Goal: Transaction & Acquisition: Book appointment/travel/reservation

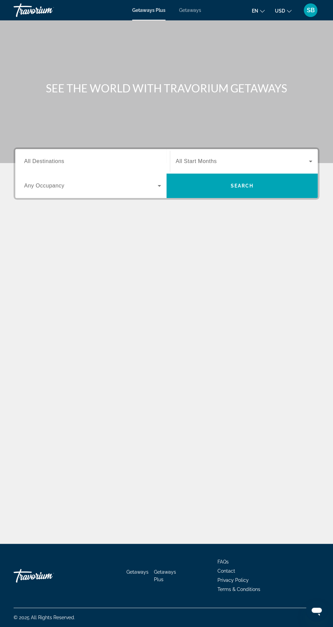
click at [126, 159] on input "Destination All Destinations" at bounding box center [92, 162] width 137 height 8
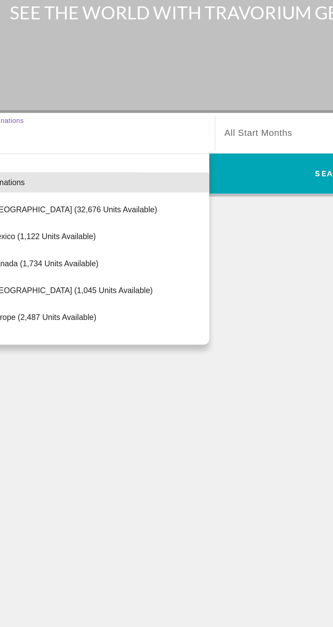
scroll to position [45, 0]
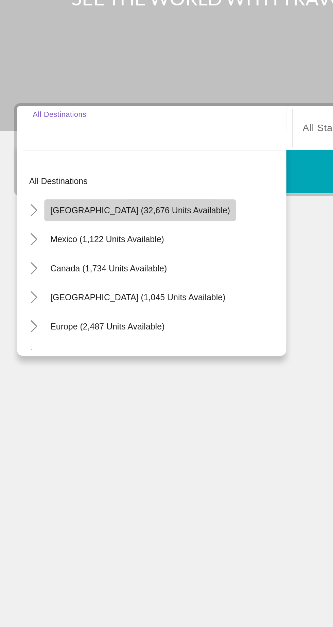
click at [85, 199] on span "Search widget" at bounding box center [85, 207] width 108 height 16
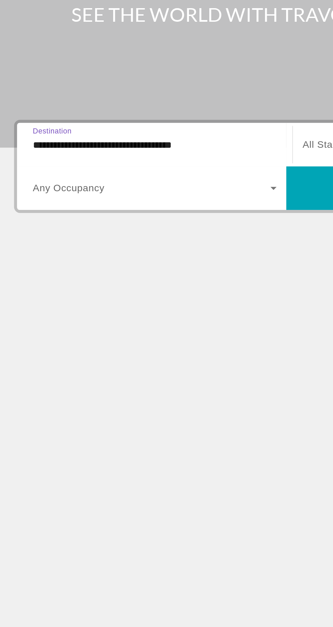
click at [83, 158] on input "**********" at bounding box center [92, 162] width 137 height 8
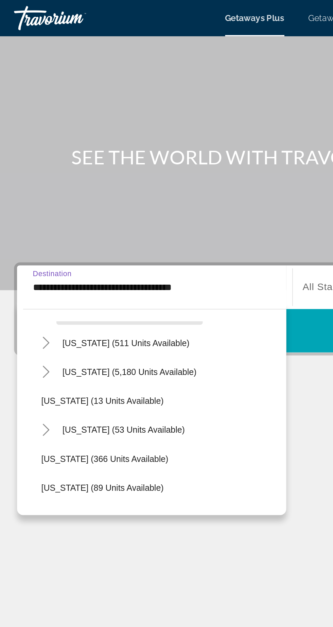
scroll to position [86, 0]
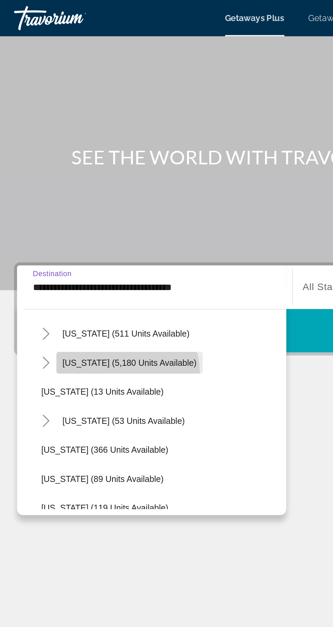
click at [76, 196] on span "Search widget" at bounding box center [78, 204] width 82 height 16
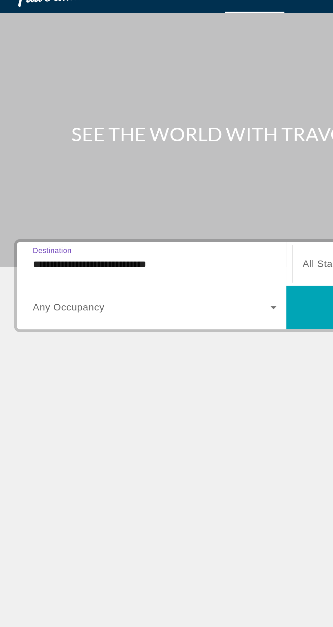
scroll to position [32, 0]
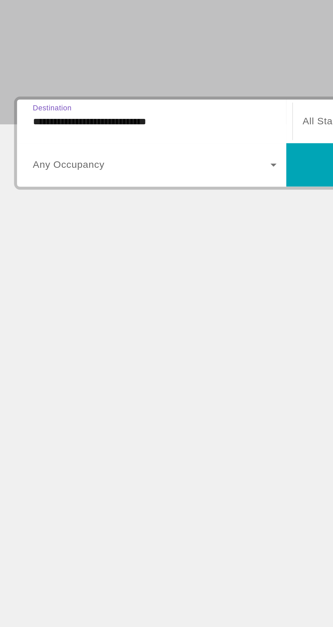
click at [101, 158] on input "**********" at bounding box center [92, 162] width 137 height 8
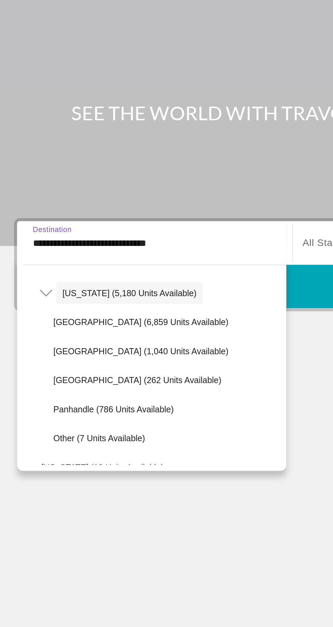
scroll to position [104, 0]
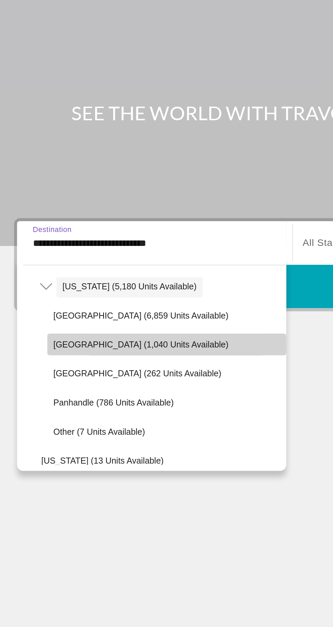
click at [87, 216] on span "East Coast (1,040 units available)" at bounding box center [85, 218] width 98 height 5
type input "**********"
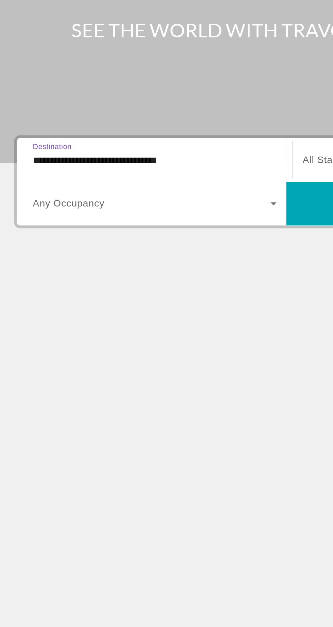
scroll to position [32, 0]
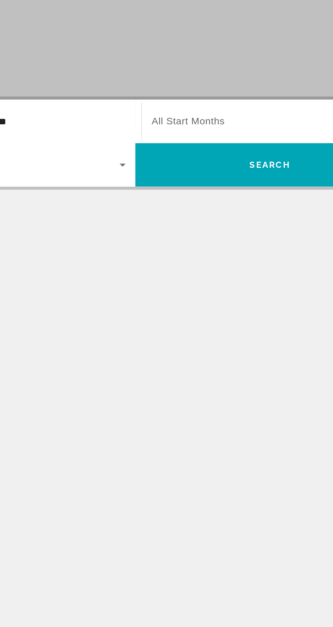
click at [223, 157] on span "Search widget" at bounding box center [242, 161] width 133 height 8
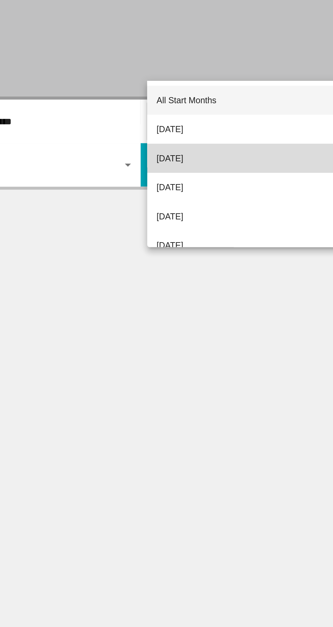
click at [211, 186] on mat-option "[DATE]" at bounding box center [243, 182] width 147 height 16
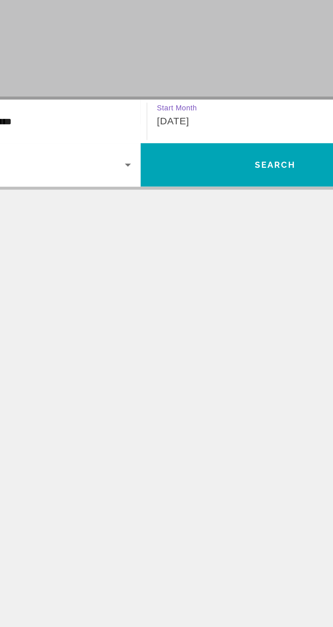
click at [142, 182] on span "Search widget" at bounding box center [90, 186] width 133 height 8
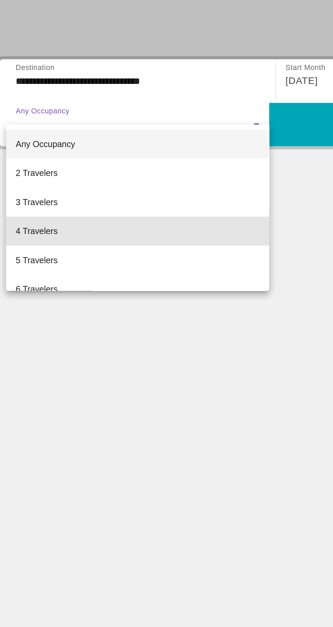
scroll to position [0, 0]
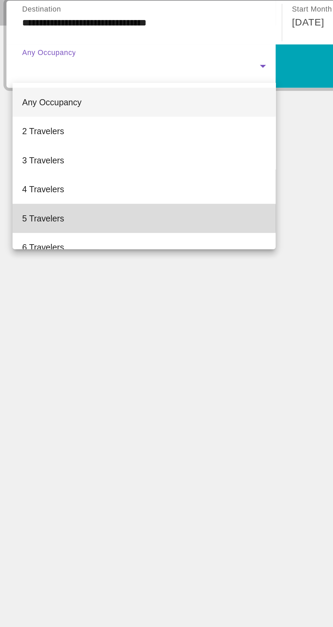
click at [54, 271] on mat-option "5 Travelers" at bounding box center [93, 271] width 148 height 16
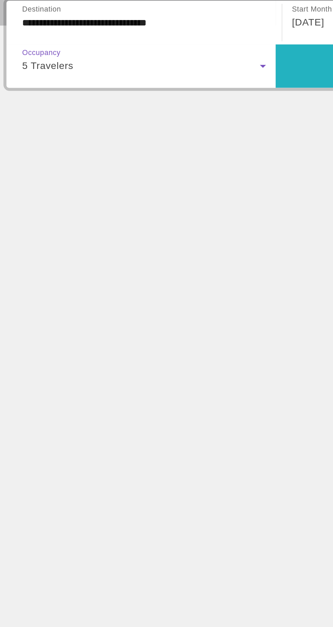
click at [189, 188] on span "Search widget" at bounding box center [241, 186] width 151 height 16
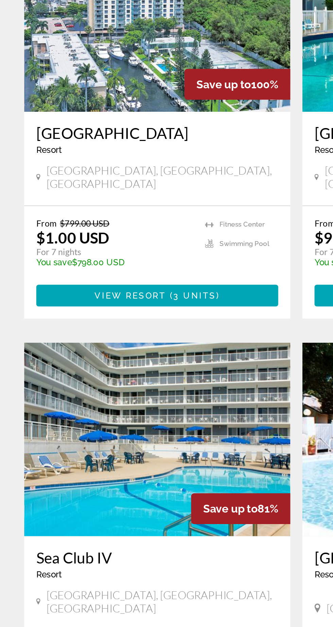
scroll to position [142, 0]
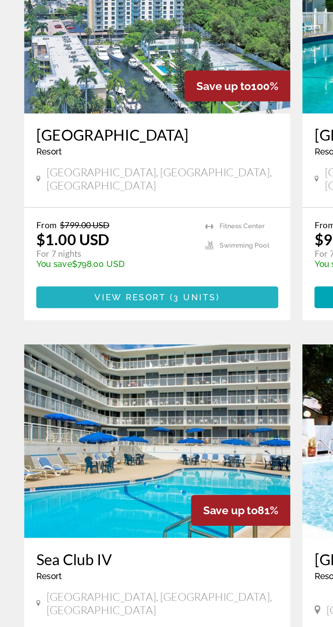
click at [129, 295] on span "Main content" at bounding box center [88, 298] width 136 height 16
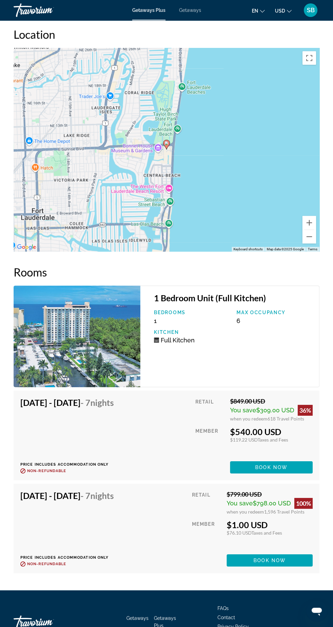
scroll to position [1286, 0]
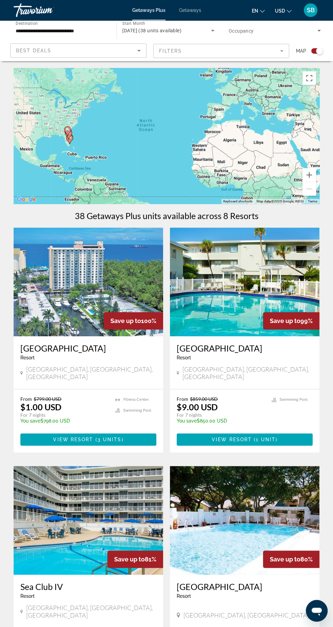
click at [196, 34] on div "October 2025 (38 units available)" at bounding box center [166, 30] width 88 height 8
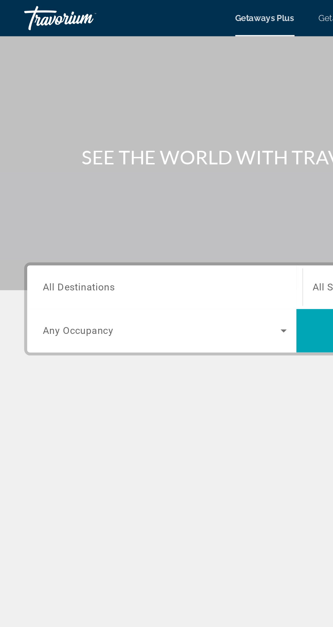
click at [116, 164] on input "Destination All Destinations" at bounding box center [92, 162] width 137 height 8
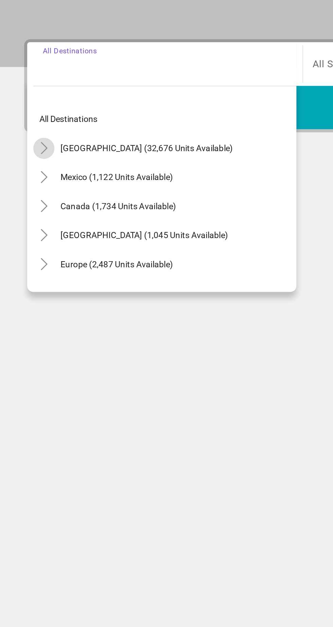
click at [29, 215] on span "Toggle United States (32,676 units available)" at bounding box center [25, 208] width 16 height 16
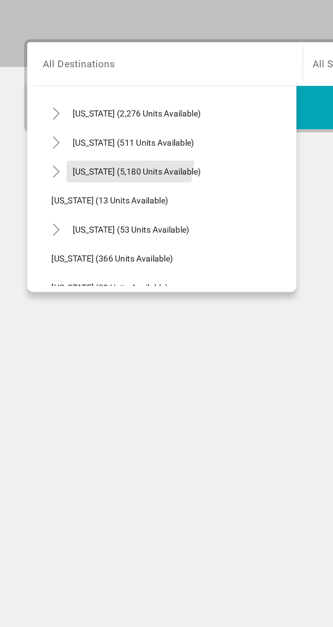
scroll to position [68, 0]
click at [67, 224] on span "Search widget" at bounding box center [76, 222] width 79 height 16
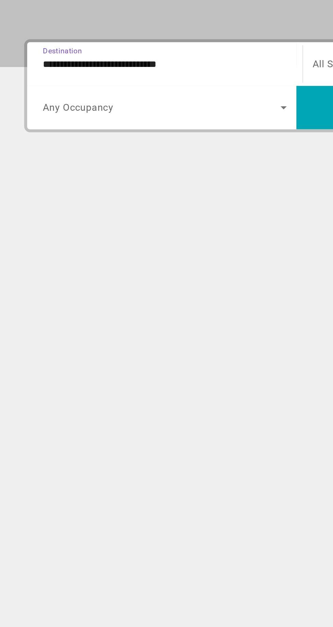
click at [83, 159] on input "**********" at bounding box center [92, 162] width 137 height 8
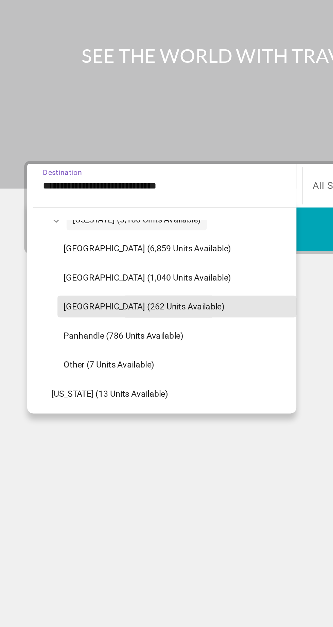
scroll to position [109, 0]
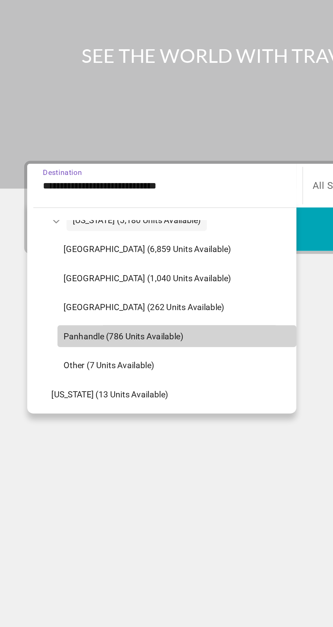
click at [88, 253] on span "Search widget" at bounding box center [99, 246] width 134 height 16
type input "**********"
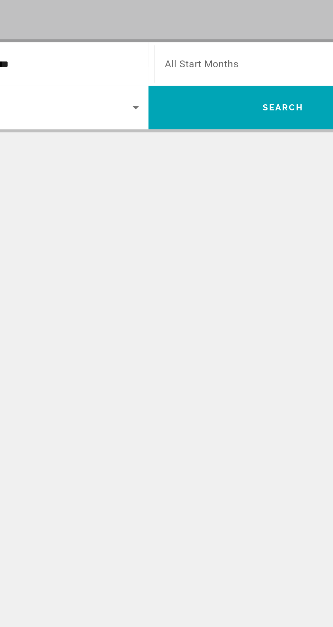
click at [230, 162] on span "Search widget" at bounding box center [242, 161] width 133 height 8
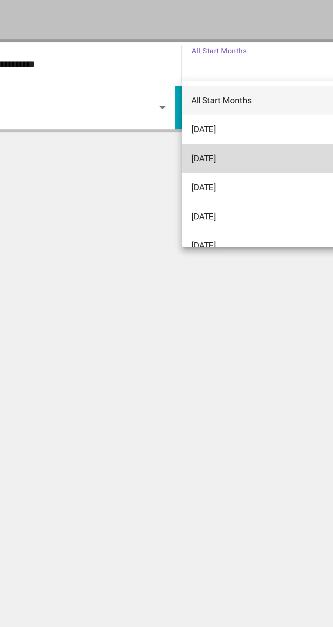
click at [208, 216] on mat-option "[DATE]" at bounding box center [243, 214] width 147 height 16
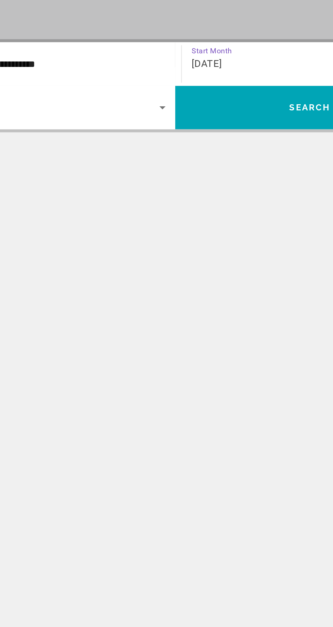
click at [148, 188] on span "Search widget" at bounding box center [90, 186] width 133 height 8
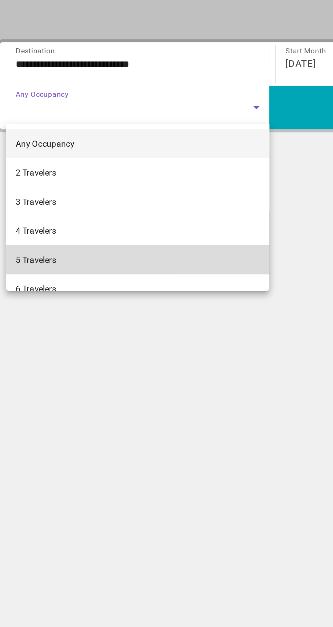
click at [66, 268] on mat-option "5 Travelers" at bounding box center [93, 271] width 148 height 16
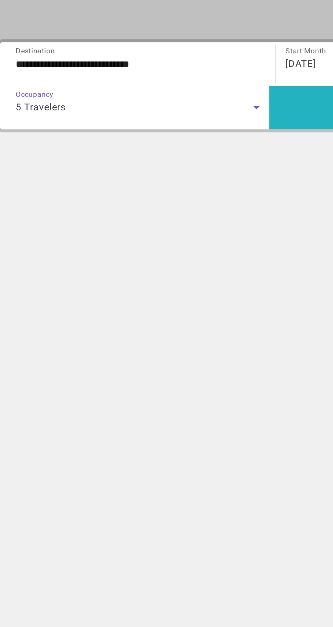
click at [190, 190] on span "Search widget" at bounding box center [241, 186] width 151 height 16
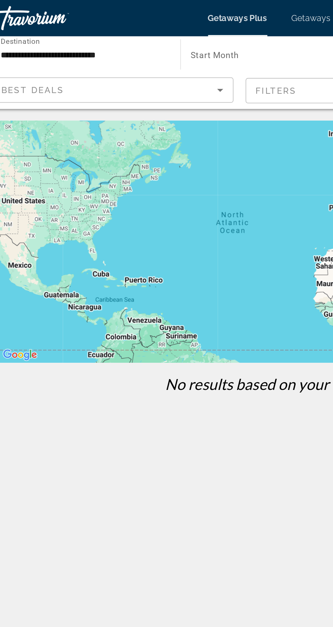
click at [92, 34] on input "**********" at bounding box center [62, 31] width 92 height 8
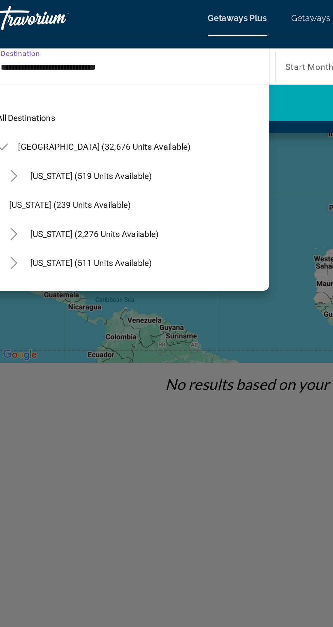
scroll to position [122, 0]
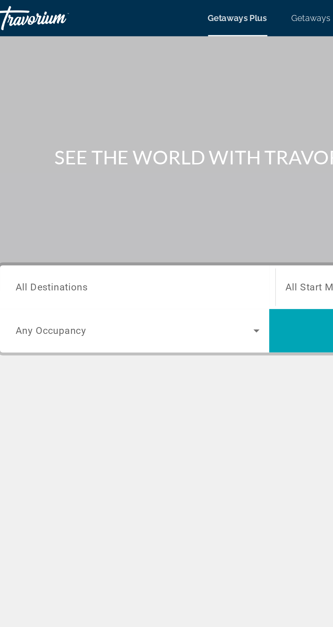
click at [115, 162] on input "Destination All Destinations" at bounding box center [92, 162] width 137 height 8
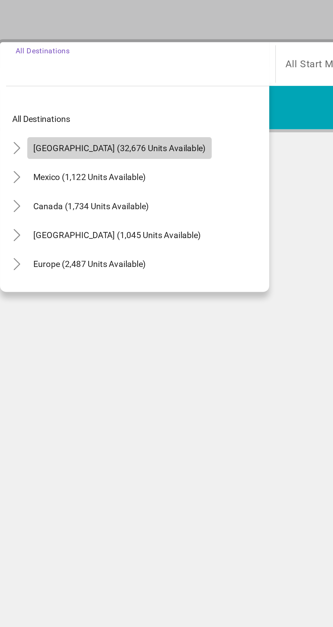
click at [96, 210] on span "United States (32,676 units available)" at bounding box center [82, 208] width 97 height 5
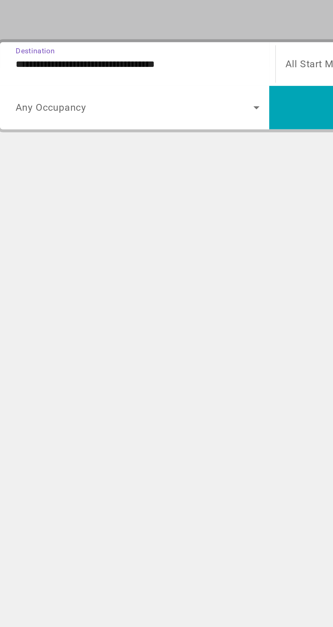
click at [134, 162] on input "**********" at bounding box center [92, 162] width 137 height 8
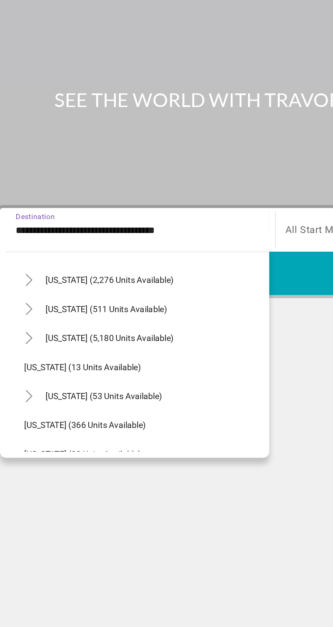
scroll to position [67, 0]
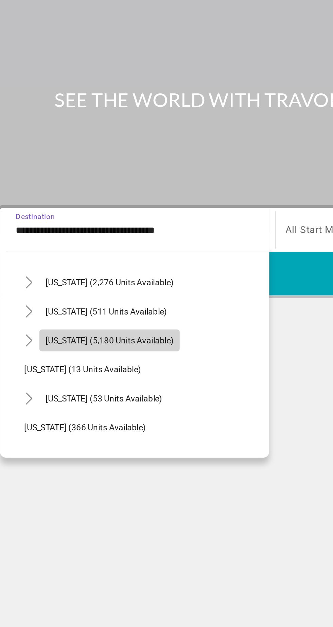
click at [82, 225] on span "Florida (5,180 units available)" at bounding box center [77, 223] width 72 height 5
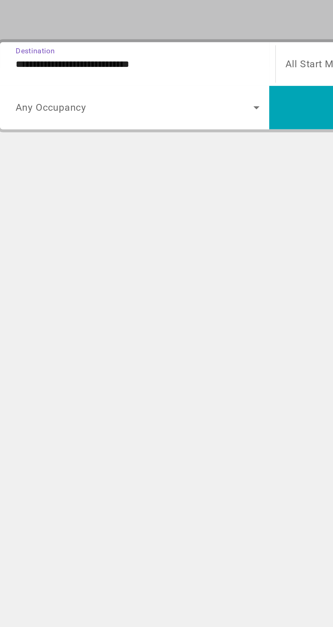
click at [111, 160] on input "**********" at bounding box center [92, 162] width 137 height 8
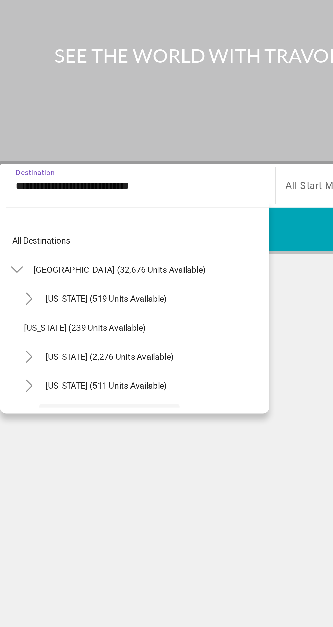
scroll to position [56, 0]
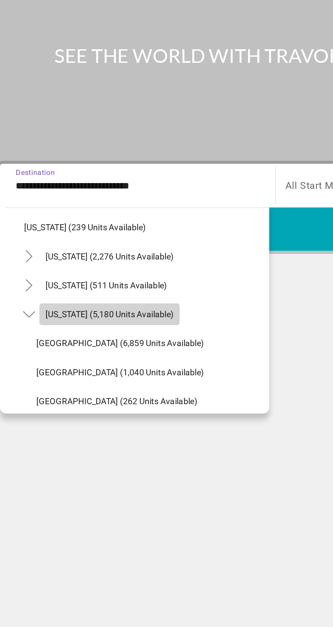
click at [83, 234] on span "Florida (5,180 units available)" at bounding box center [77, 233] width 72 height 5
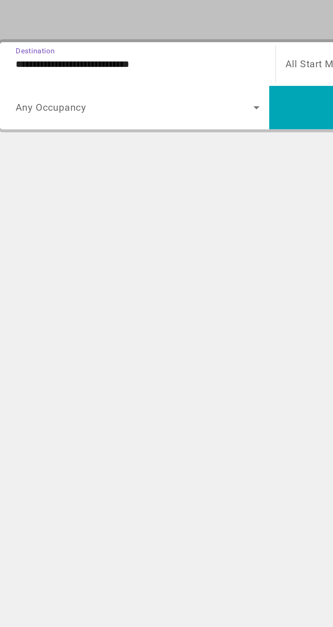
click at [114, 165] on input "**********" at bounding box center [92, 162] width 137 height 8
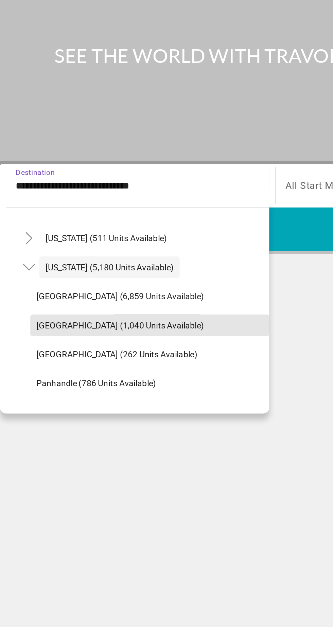
scroll to position [89, 0]
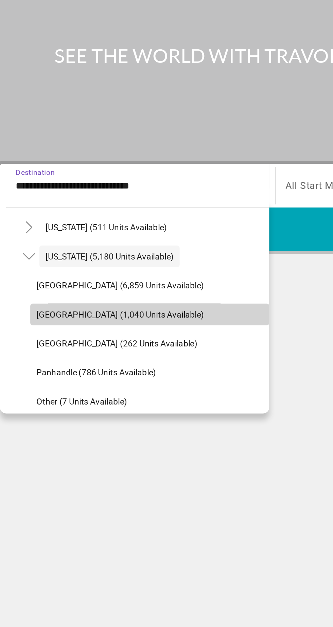
click at [80, 234] on span "East Coast (1,040 units available)" at bounding box center [83, 233] width 94 height 5
type input "**********"
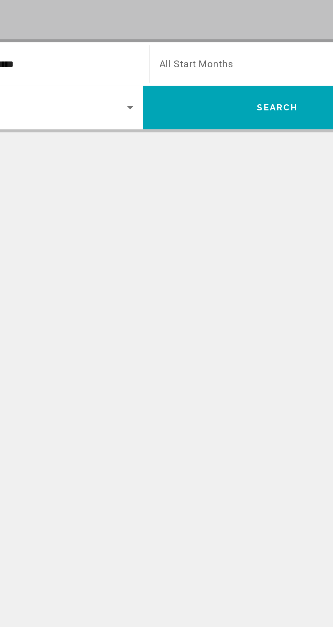
click at [238, 163] on span "Search widget" at bounding box center [242, 161] width 133 height 8
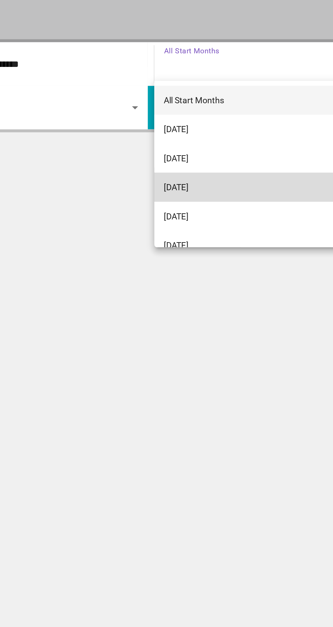
click at [212, 230] on mat-option "[DATE]" at bounding box center [243, 230] width 147 height 16
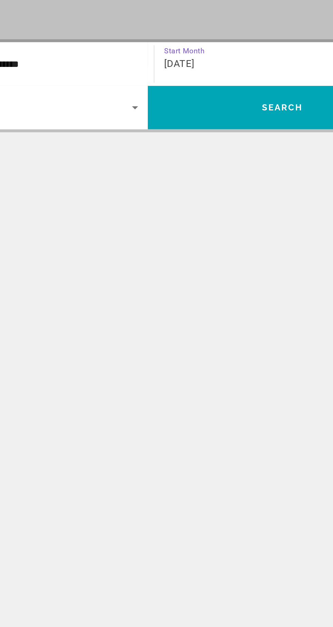
click at [148, 186] on span "Search widget" at bounding box center [90, 186] width 133 height 8
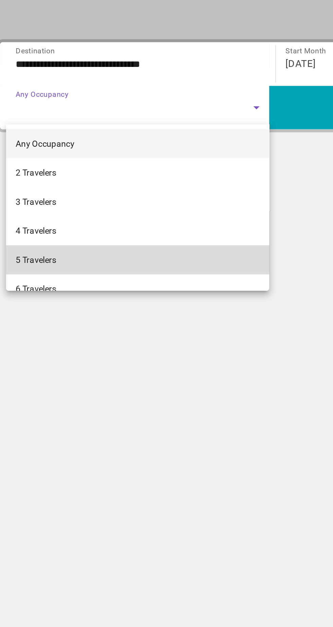
click at [59, 270] on mat-option "5 Travelers" at bounding box center [93, 271] width 148 height 16
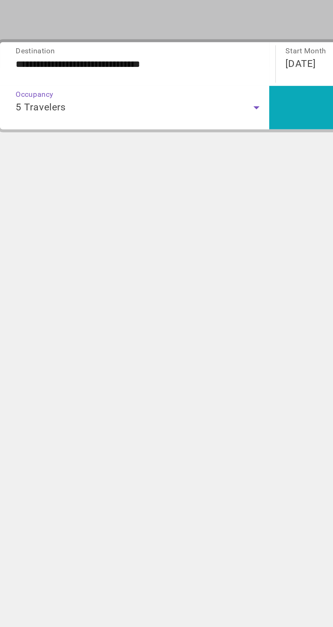
click at [191, 187] on span "Search widget" at bounding box center [241, 186] width 151 height 16
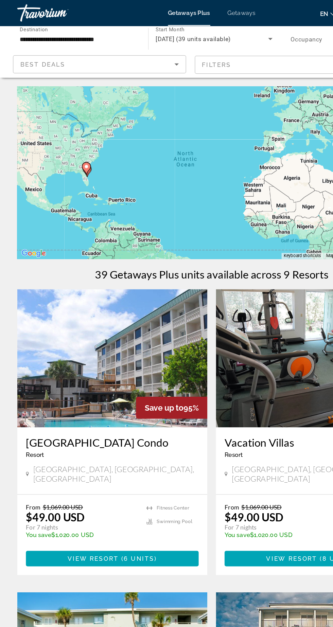
click at [44, 33] on input "**********" at bounding box center [62, 31] width 92 height 8
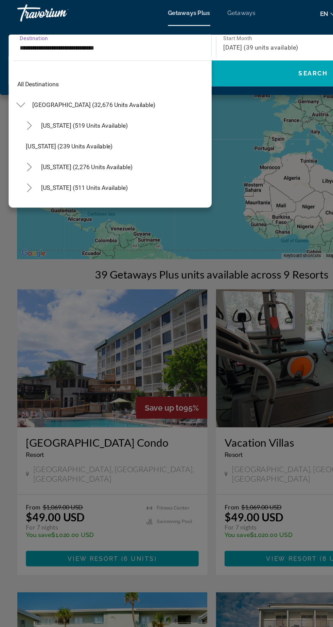
scroll to position [89, 0]
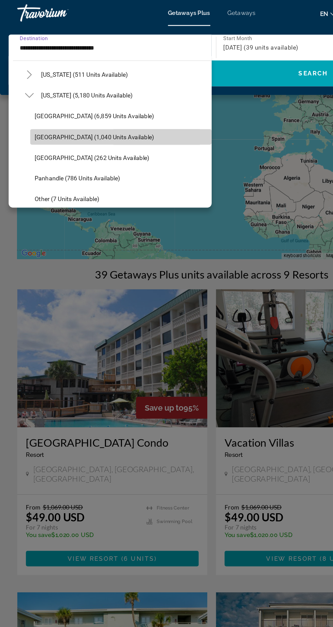
click at [94, 111] on span "Search widget" at bounding box center [95, 107] width 143 height 16
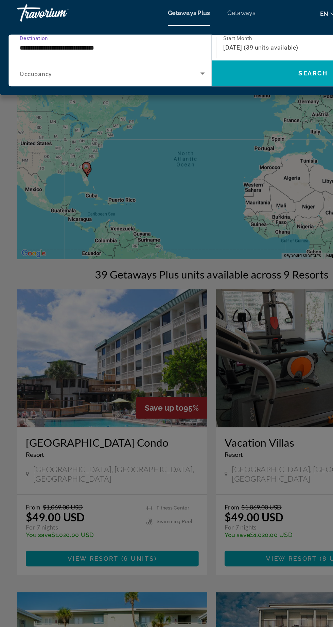
click at [217, 37] on span "November 2025 (39 units available)" at bounding box center [205, 37] width 59 height 5
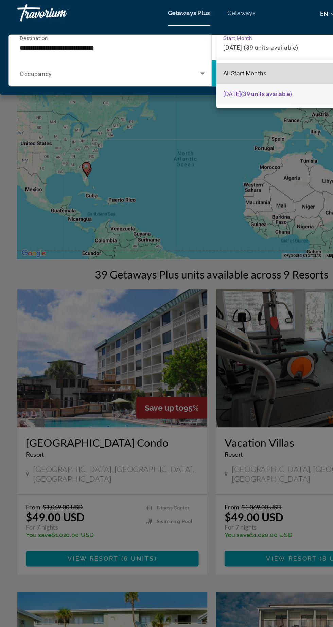
click at [206, 59] on span "All Start Months" at bounding box center [193, 57] width 34 height 5
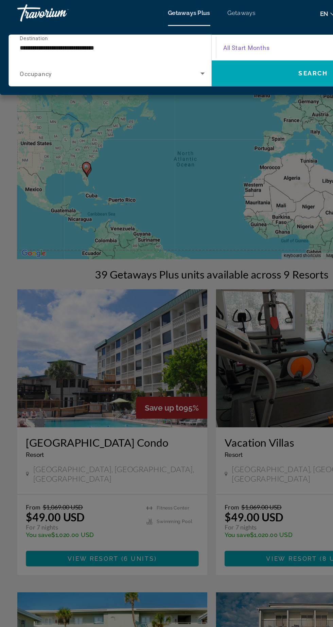
click at [220, 38] on span "Search widget" at bounding box center [247, 37] width 142 height 8
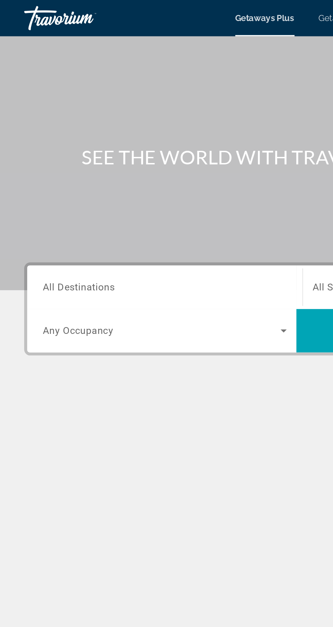
click at [69, 162] on input "Destination All Destinations" at bounding box center [92, 162] width 137 height 8
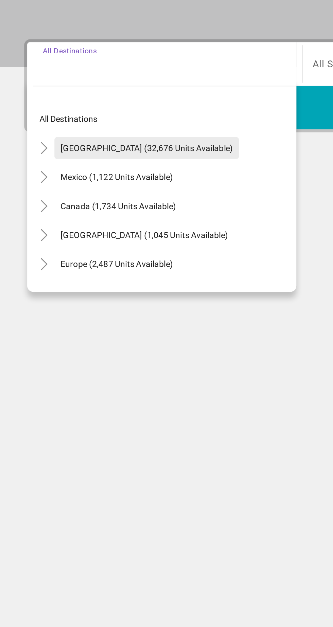
click at [65, 213] on span "Search widget" at bounding box center [83, 208] width 104 height 16
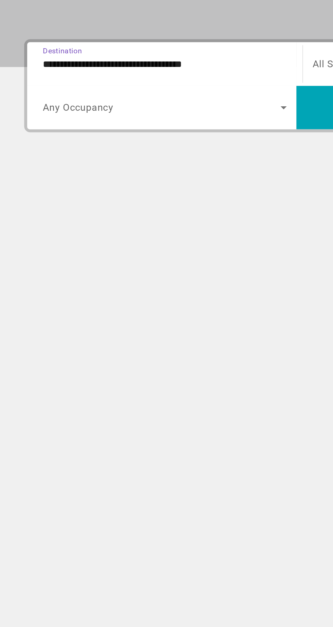
click at [57, 162] on input "**********" at bounding box center [92, 162] width 137 height 8
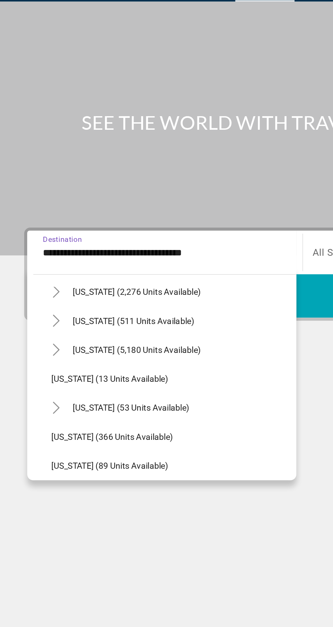
scroll to position [73, 0]
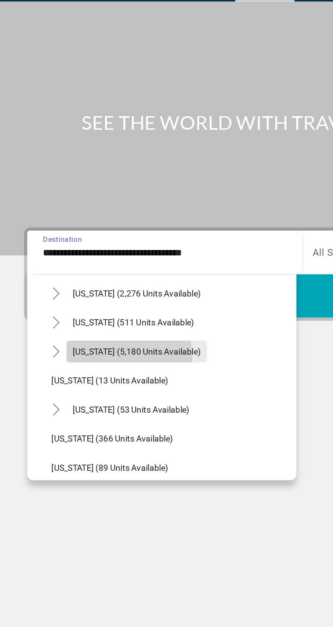
click at [72, 219] on span "Florida (5,180 units available)" at bounding box center [77, 216] width 72 height 5
type input "**********"
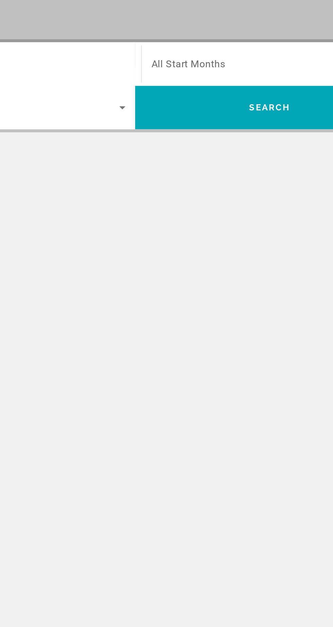
click at [223, 162] on span "Search widget" at bounding box center [242, 161] width 133 height 8
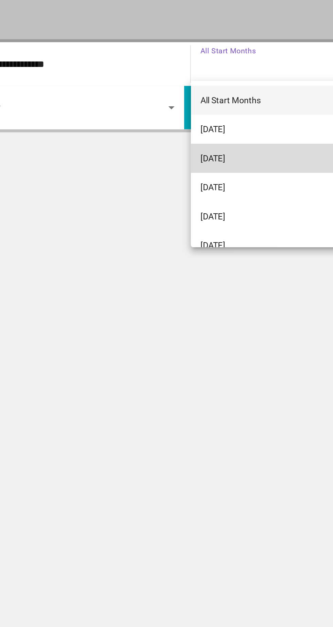
click at [206, 216] on mat-option "[DATE]" at bounding box center [243, 214] width 147 height 16
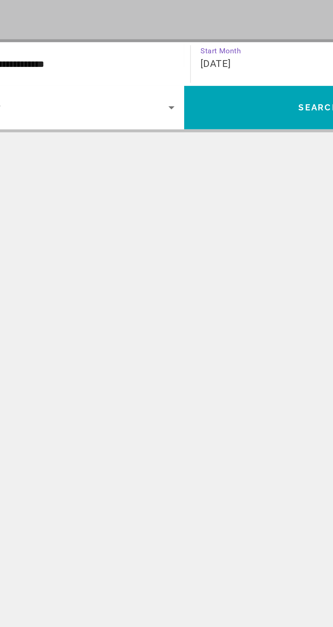
click at [149, 187] on span "Search widget" at bounding box center [90, 186] width 133 height 8
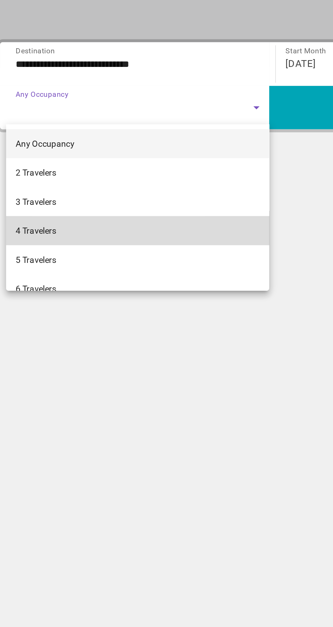
click at [76, 259] on mat-option "4 Travelers" at bounding box center [93, 255] width 148 height 16
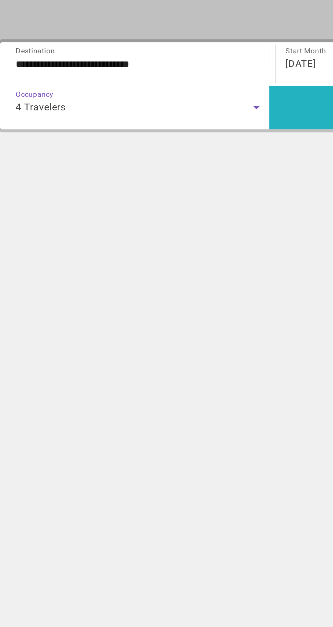
click at [193, 192] on span "Search widget" at bounding box center [241, 186] width 151 height 16
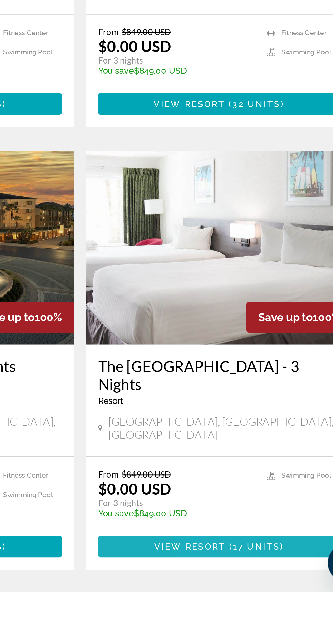
scroll to position [1091, 0]
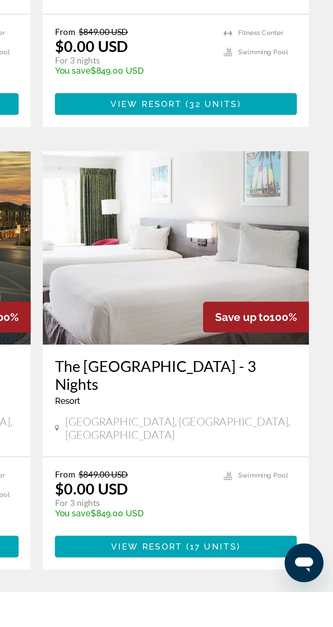
click at [288, 495] on h3 "The Flamingo Hotel and Tower - 3 Nights" at bounding box center [245, 505] width 136 height 20
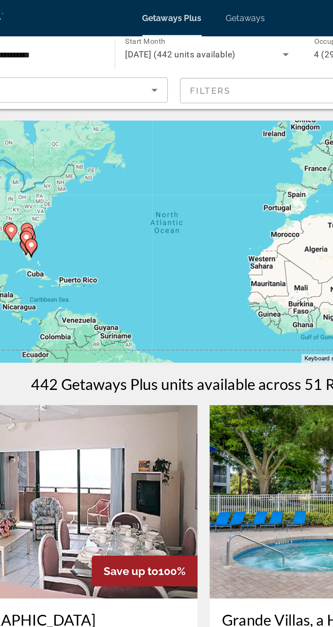
click at [202, 49] on mat-form-field "Filters" at bounding box center [221, 51] width 136 height 14
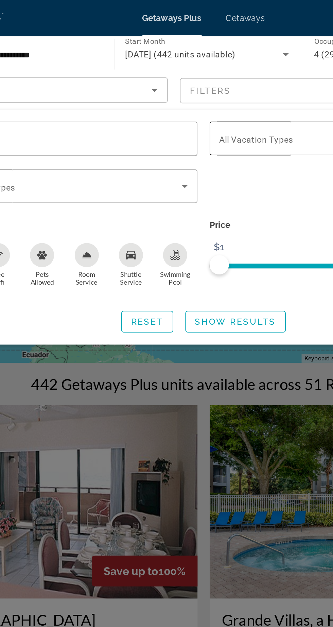
click at [216, 79] on span "All Vacation Types" at bounding box center [195, 78] width 41 height 5
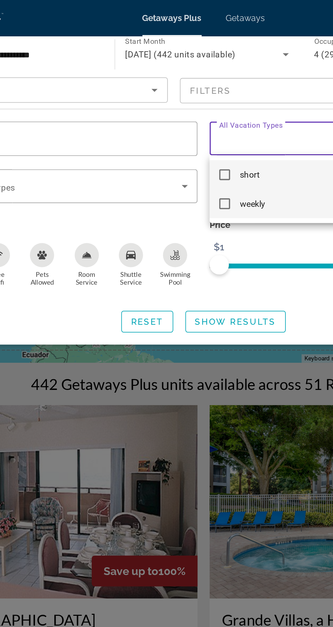
click at [179, 117] on mat-option "weekly" at bounding box center [244, 114] width 149 height 16
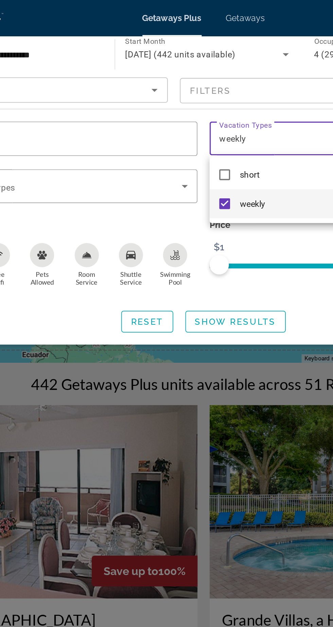
click at [183, 184] on div at bounding box center [166, 313] width 333 height 627
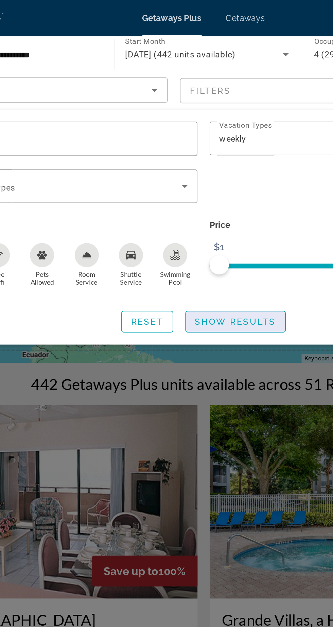
click at [196, 184] on span "Search widget" at bounding box center [185, 180] width 56 height 16
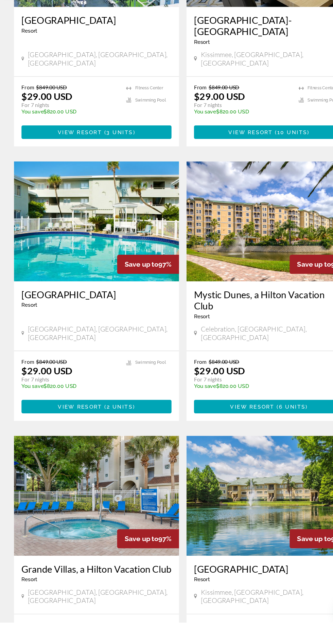
scroll to position [1016, 0]
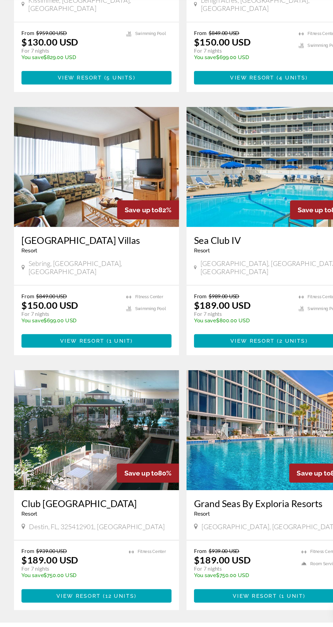
scroll to position [1071, 0]
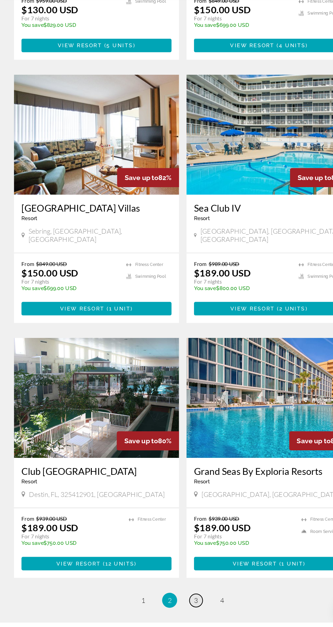
click at [178, 603] on span "3" at bounding box center [178, 606] width 3 height 7
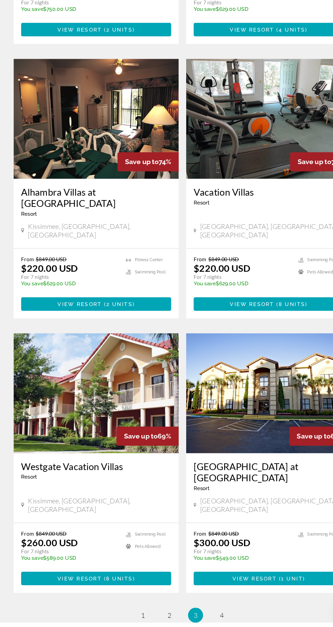
scroll to position [1071, 0]
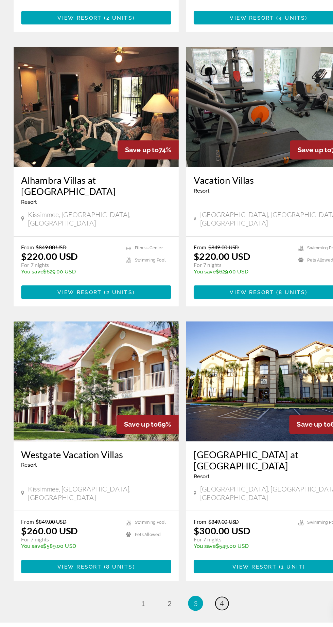
click at [202, 606] on span "4" at bounding box center [201, 609] width 3 height 7
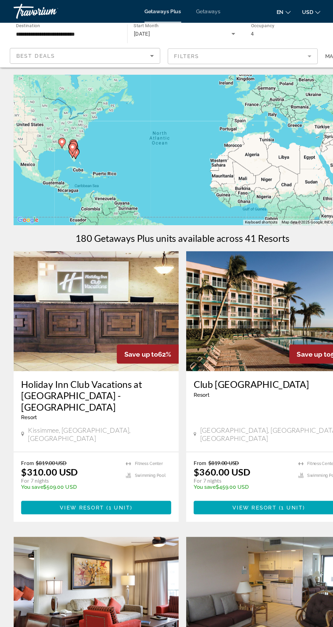
click at [194, 12] on span "Getaways" at bounding box center [190, 9] width 22 height 5
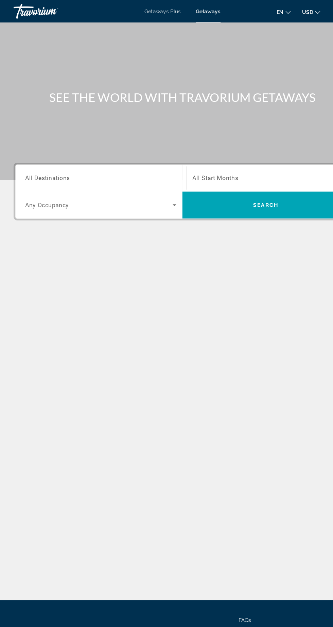
click at [134, 159] on input "Destination All Destinations" at bounding box center [92, 162] width 137 height 8
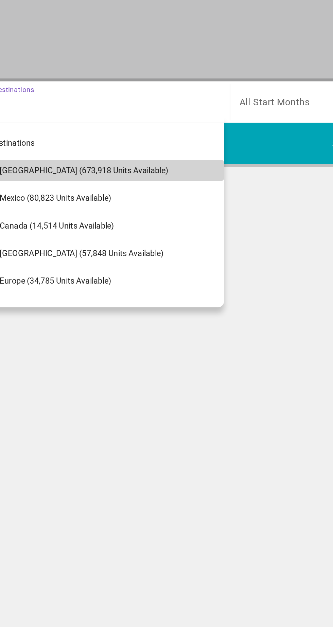
click at [103, 199] on span "[GEOGRAPHIC_DATA] (673,918 units available)" at bounding box center [83, 201] width 99 height 5
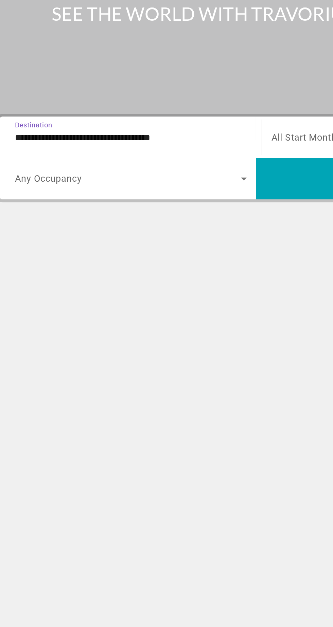
scroll to position [45, 0]
click at [130, 158] on input "**********" at bounding box center [92, 162] width 137 height 8
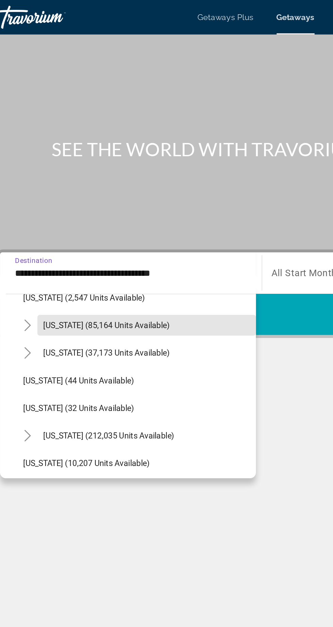
scroll to position [58, 0]
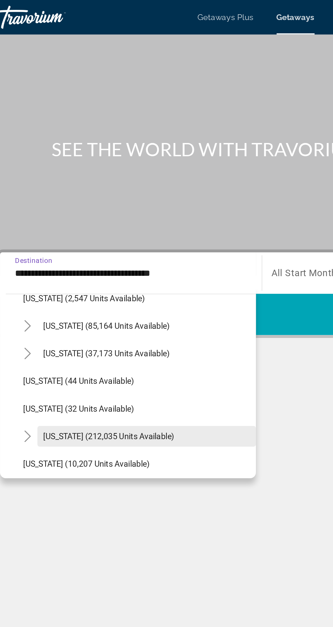
click at [74, 255] on span "[US_STATE] (212,035 units available)" at bounding box center [79, 257] width 77 height 5
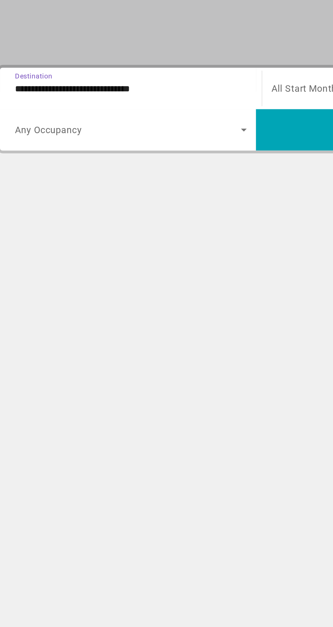
click at [119, 152] on div "**********" at bounding box center [92, 161] width 137 height 19
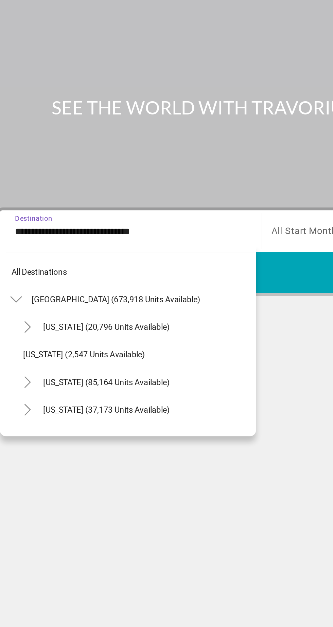
scroll to position [89, 0]
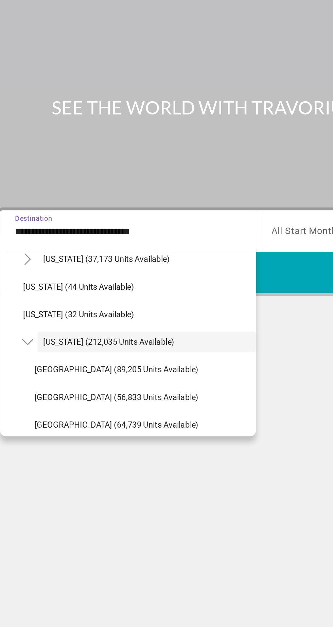
click at [120, 60] on div "Main content" at bounding box center [166, 81] width 333 height 163
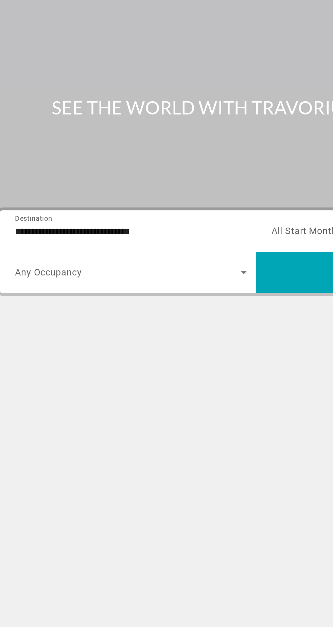
click at [115, 158] on input "**********" at bounding box center [92, 162] width 137 height 8
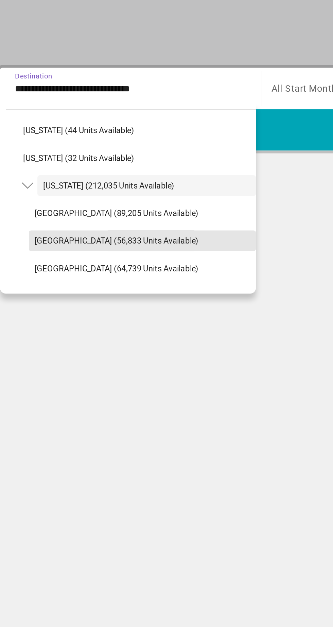
scroll to position [97, 0]
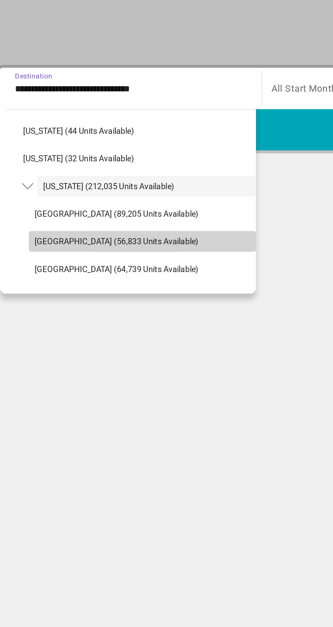
click at [93, 243] on span "Search widget" at bounding box center [99, 251] width 134 height 16
type input "**********"
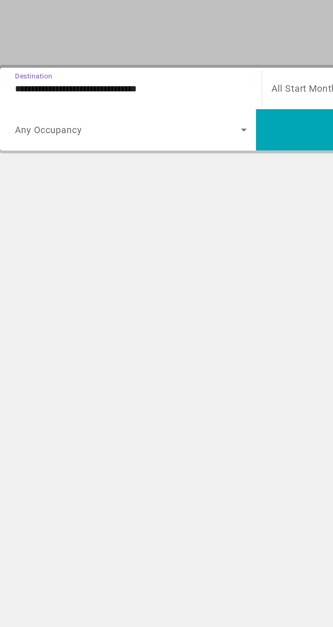
click at [109, 182] on span "Search widget" at bounding box center [90, 186] width 133 height 8
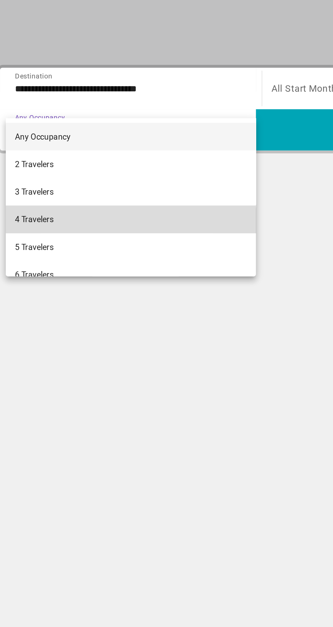
click at [77, 242] on mat-option "4 Travelers" at bounding box center [93, 239] width 148 height 16
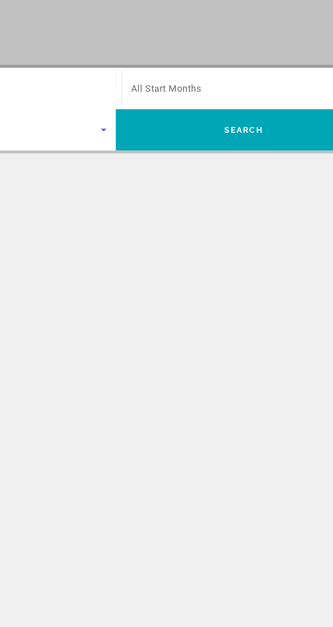
click at [259, 157] on span "Search widget" at bounding box center [242, 161] width 133 height 8
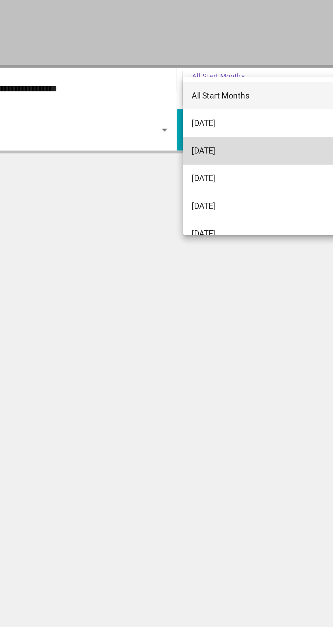
click at [205, 198] on mat-option "[DATE]" at bounding box center [243, 198] width 147 height 16
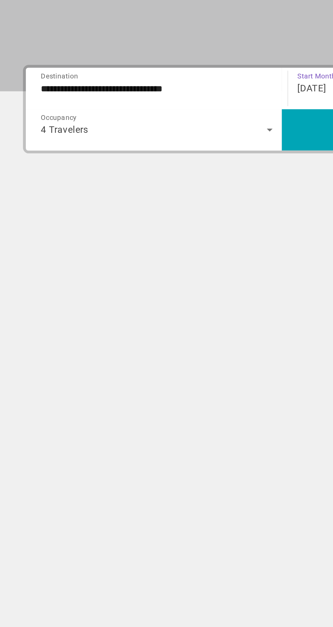
click at [126, 182] on div "4 Travelers" at bounding box center [90, 186] width 133 height 8
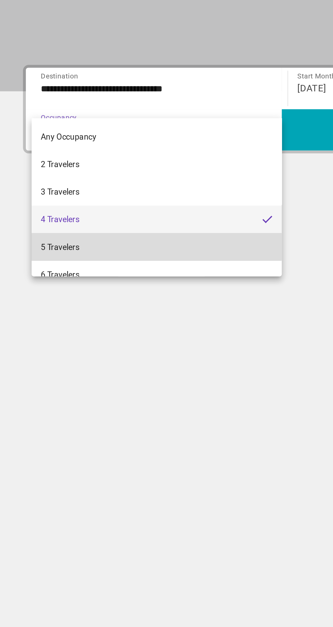
click at [69, 254] on mat-option "5 Travelers" at bounding box center [93, 255] width 148 height 16
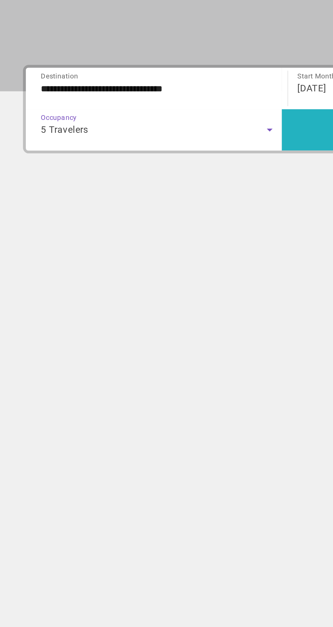
click at [184, 178] on span "Search widget" at bounding box center [241, 186] width 151 height 16
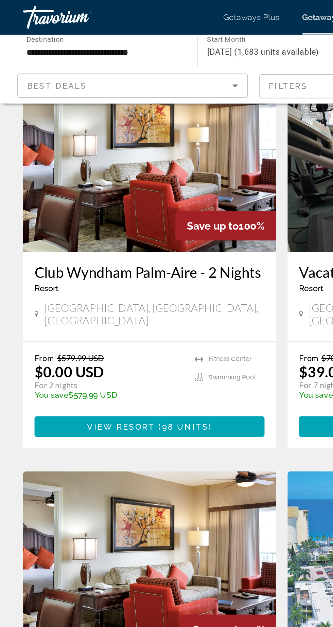
scroll to position [44, 0]
click at [172, 50] on mat-form-field "Filters" at bounding box center [221, 51] width 136 height 14
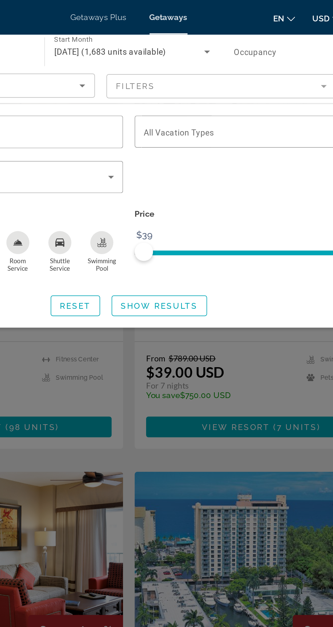
click at [228, 55] on mat-form-field "Filters" at bounding box center [221, 51] width 136 height 14
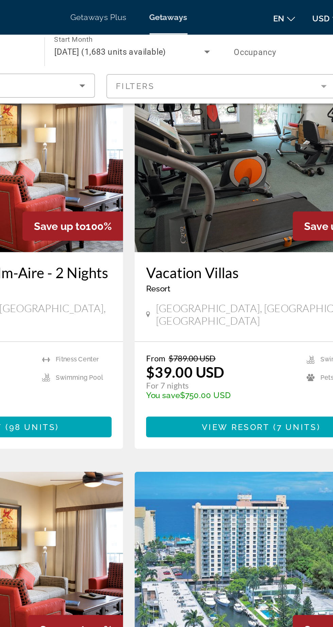
click at [235, 56] on mat-form-field "Filters" at bounding box center [221, 51] width 136 height 14
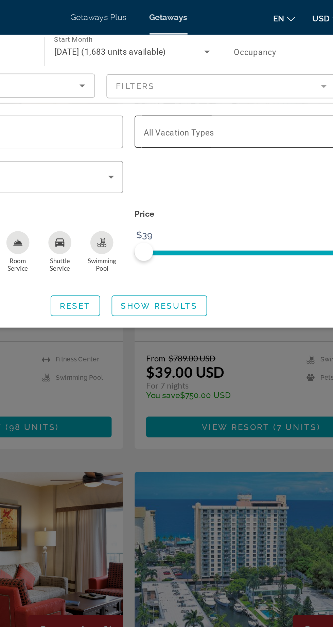
click at [243, 81] on span "Search widget" at bounding box center [242, 78] width 135 height 8
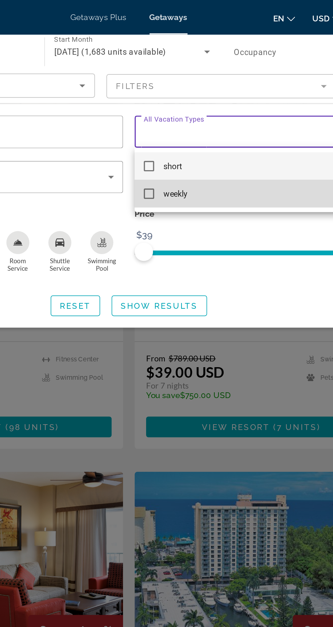
click at [180, 118] on mat-option "weekly" at bounding box center [244, 114] width 149 height 16
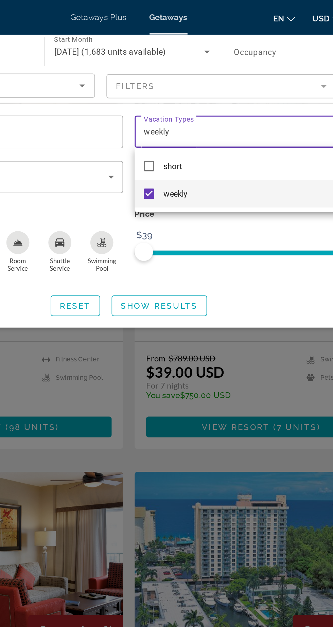
click at [196, 173] on div at bounding box center [166, 313] width 333 height 627
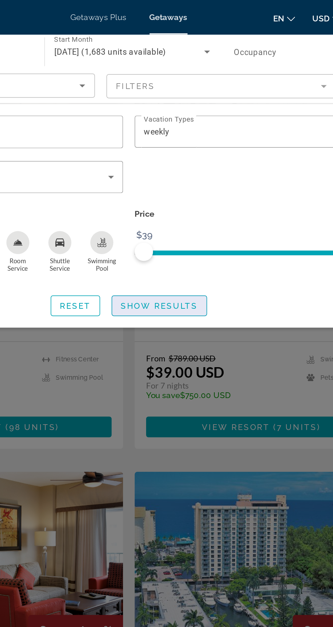
click at [197, 180] on span "Show Results" at bounding box center [185, 180] width 46 height 5
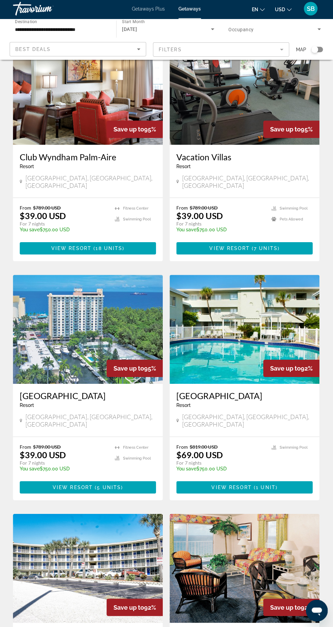
scroll to position [50, 0]
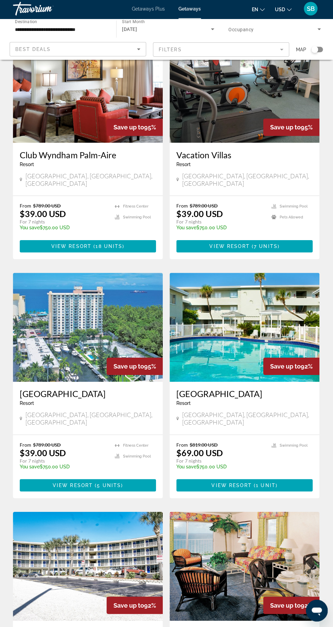
click at [98, 389] on h3 "[GEOGRAPHIC_DATA]" at bounding box center [88, 394] width 136 height 10
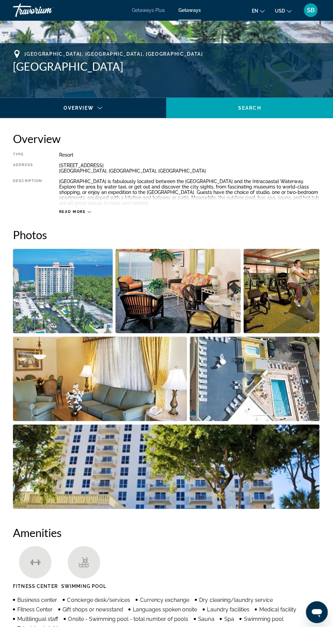
scroll to position [242, 0]
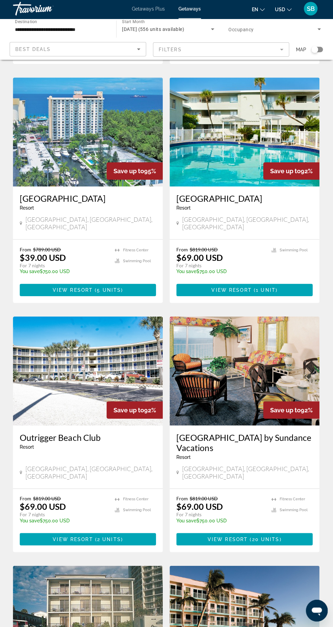
scroll to position [246, 0]
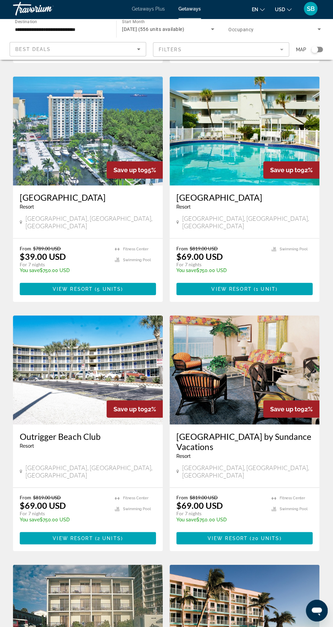
click at [247, 432] on h3 "[GEOGRAPHIC_DATA] by Sundance Vacations" at bounding box center [245, 442] width 136 height 20
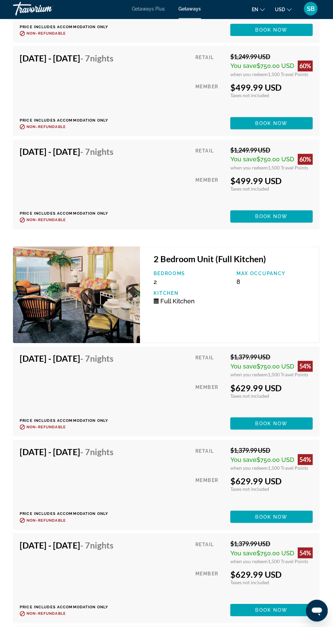
scroll to position [1780, 0]
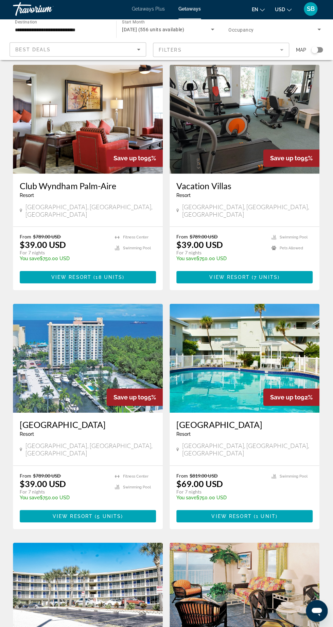
scroll to position [92, 0]
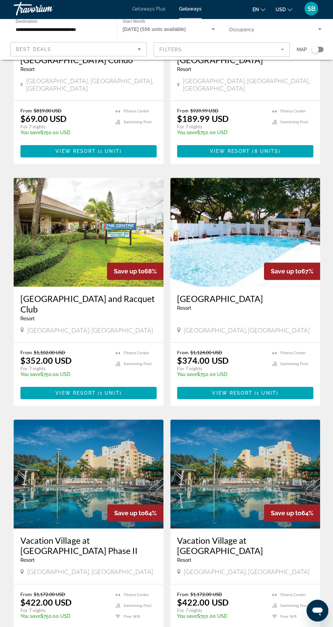
scroll to position [871, 0]
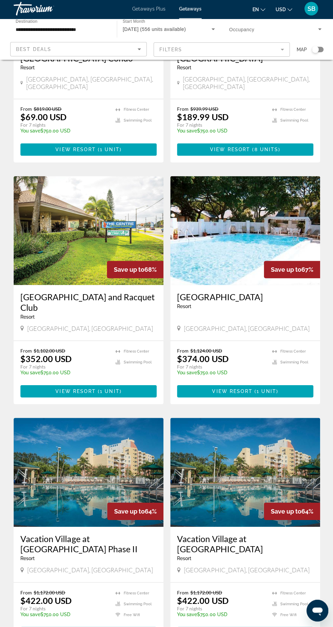
click at [144, 472] on img "Main content" at bounding box center [88, 472] width 149 height 109
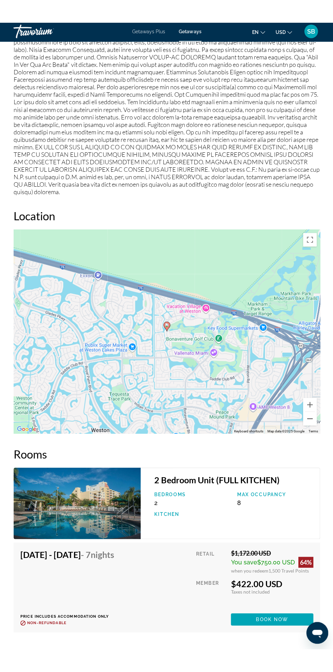
scroll to position [959, 0]
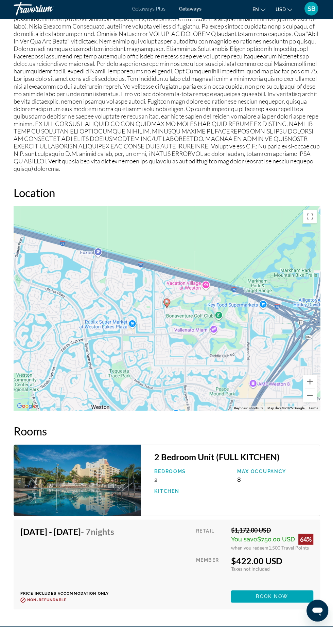
click at [269, 361] on div "To activate drag with keyboard, press Alt + Enter. Once in keyboard drag state,…" at bounding box center [167, 309] width 306 height 204
click at [171, 338] on div "To activate drag with keyboard, press Alt + Enter. Once in keyboard drag state,…" at bounding box center [167, 309] width 306 height 204
click at [234, 323] on div "To activate drag with keyboard, press Alt + Enter. Once in keyboard drag state,…" at bounding box center [167, 309] width 306 height 204
click at [312, 211] on button "Toggle fullscreen view" at bounding box center [309, 218] width 14 height 14
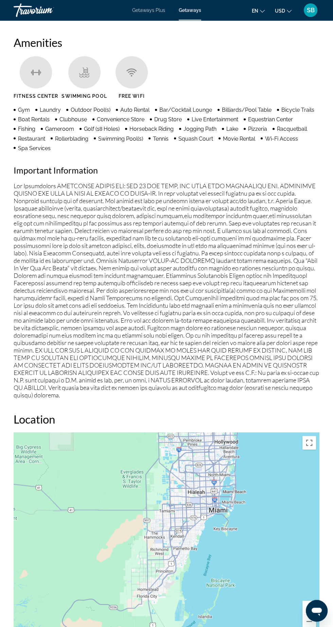
scroll to position [745, 0]
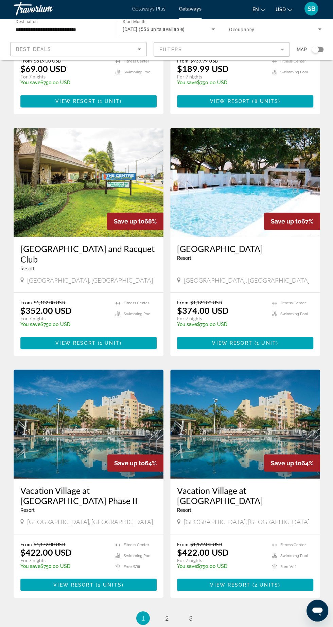
scroll to position [935, 0]
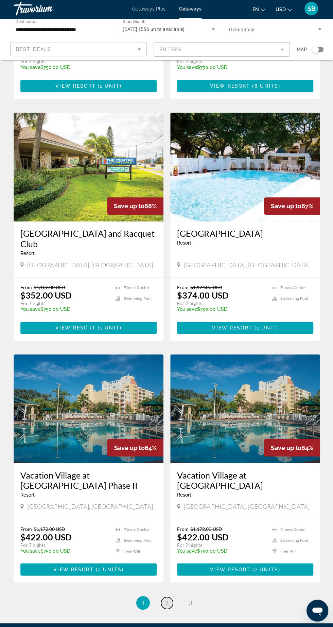
click at [166, 599] on span "2" at bounding box center [166, 602] width 3 height 7
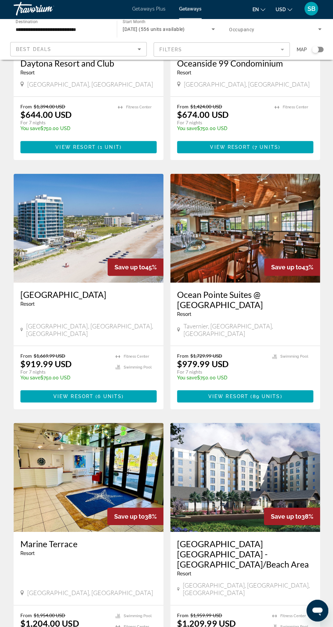
scroll to position [857, 0]
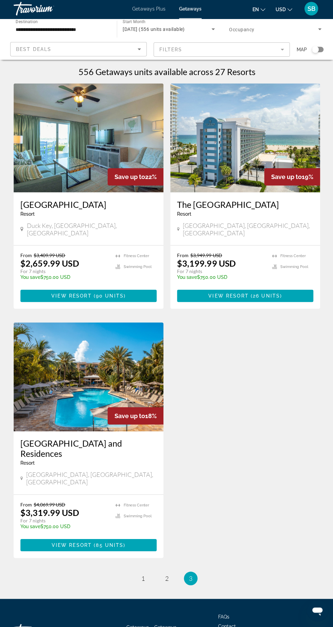
click at [293, 187] on img "Main content" at bounding box center [244, 139] width 149 height 109
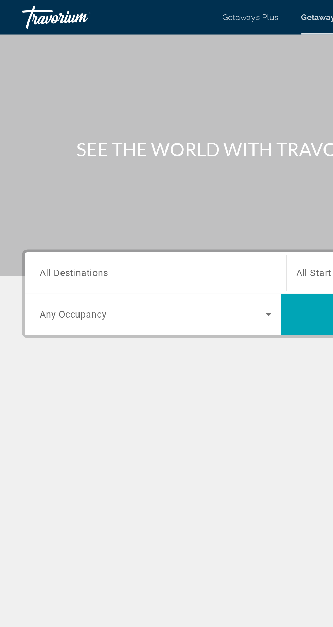
click at [137, 158] on input "Destination All Destinations" at bounding box center [92, 162] width 137 height 8
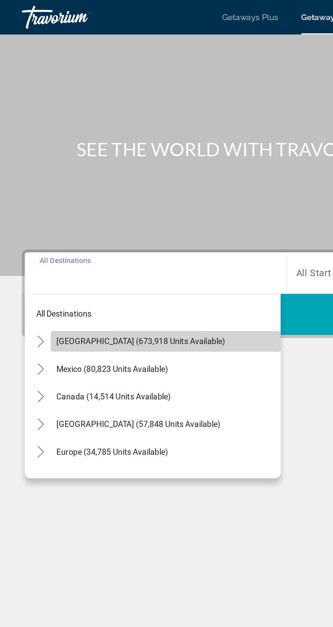
click at [91, 202] on span "[GEOGRAPHIC_DATA] (673,918 units available)" at bounding box center [83, 201] width 99 height 5
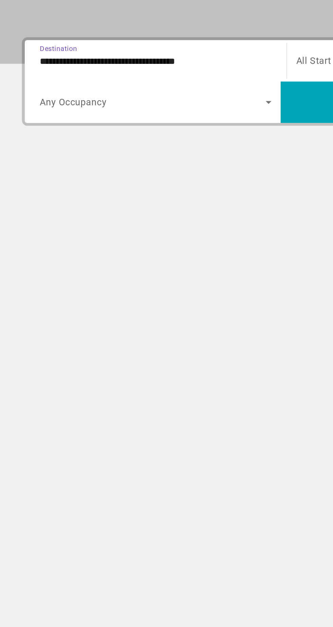
click at [120, 161] on input "**********" at bounding box center [92, 162] width 137 height 8
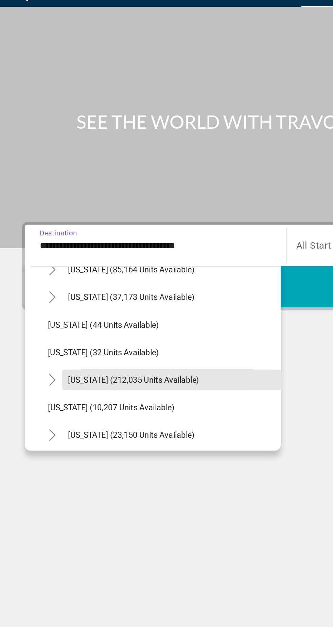
scroll to position [85, 0]
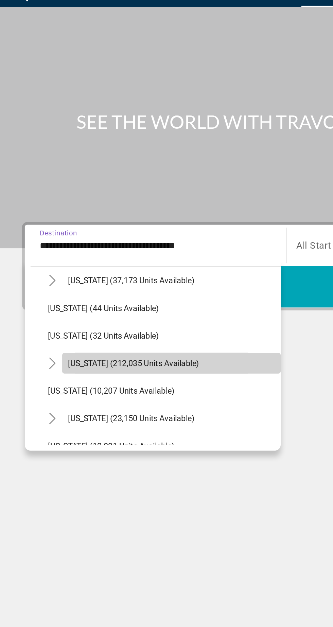
click at [80, 234] on span "Search widget" at bounding box center [101, 231] width 129 height 16
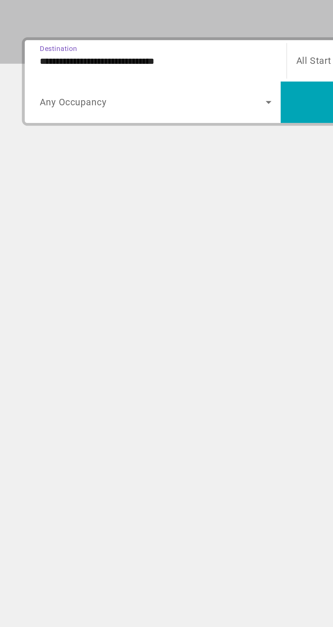
click at [132, 160] on input "**********" at bounding box center [92, 162] width 137 height 8
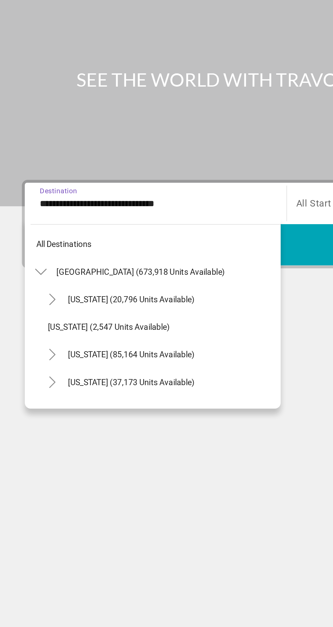
scroll to position [89, 0]
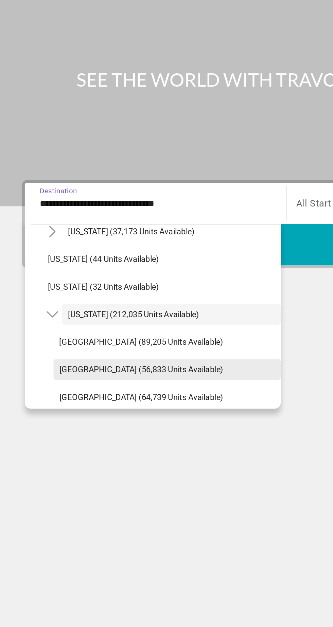
click at [95, 262] on span "Search widget" at bounding box center [99, 259] width 134 height 16
type input "**********"
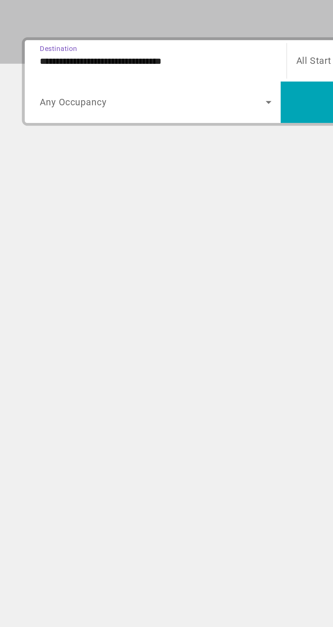
click at [136, 183] on span "Search widget" at bounding box center [90, 186] width 133 height 8
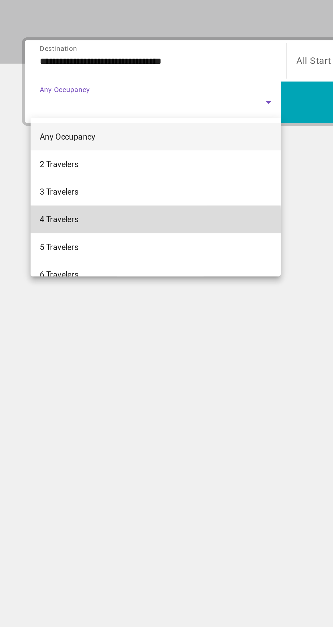
click at [68, 256] on mat-option "4 Travelers" at bounding box center [93, 255] width 148 height 16
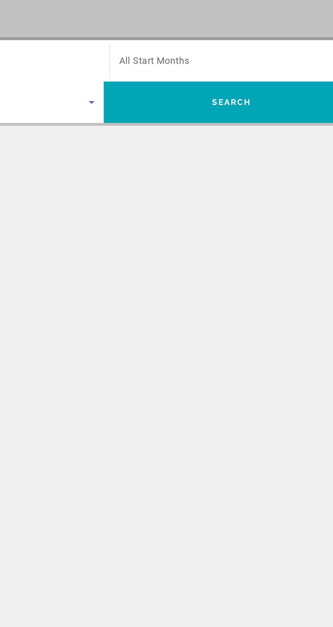
click at [244, 164] on span "Search widget" at bounding box center [242, 161] width 133 height 8
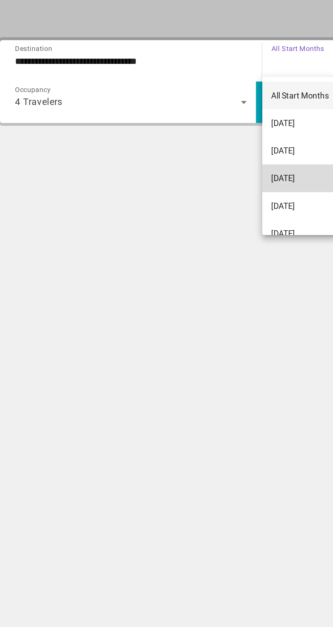
click at [189, 233] on span "[DATE]" at bounding box center [183, 230] width 14 height 8
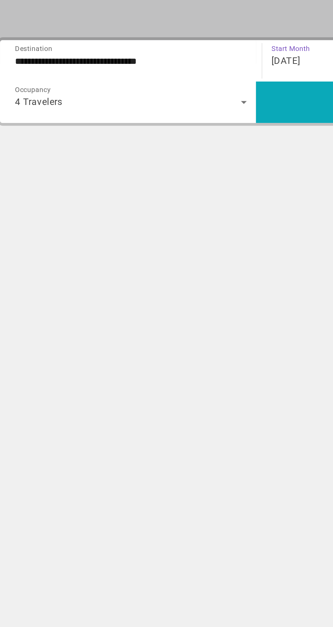
click at [199, 186] on span "Search widget" at bounding box center [241, 186] width 151 height 16
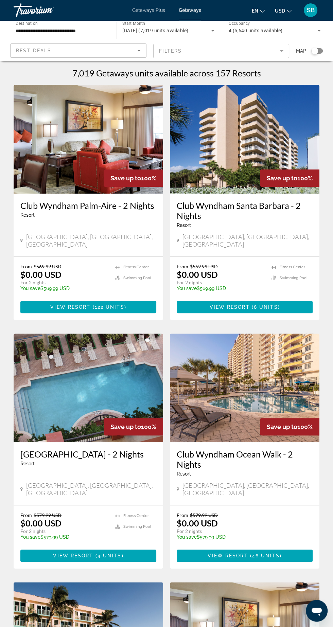
click at [277, 53] on mat-form-field "Filters" at bounding box center [221, 51] width 136 height 14
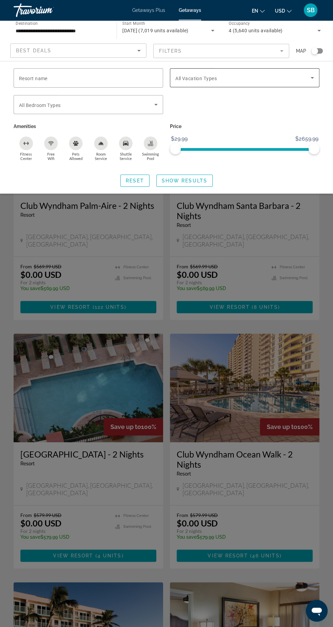
click at [289, 79] on span "Search widget" at bounding box center [242, 78] width 135 height 8
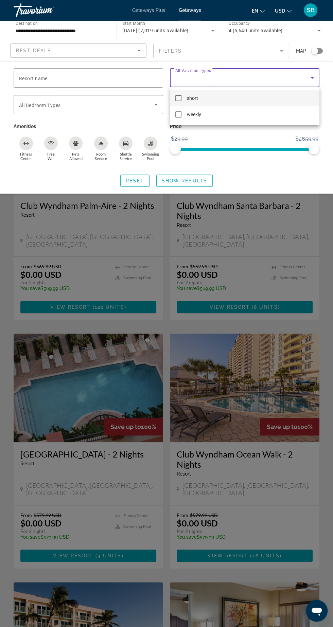
click at [189, 125] on div at bounding box center [166, 313] width 333 height 627
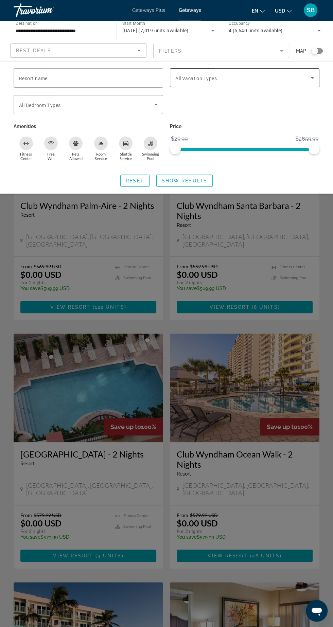
click at [226, 80] on span "Search widget" at bounding box center [242, 78] width 135 height 8
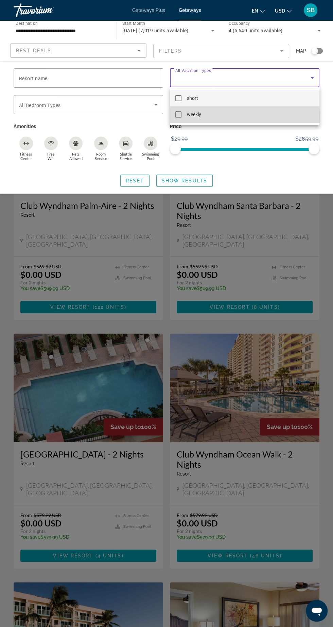
click at [187, 116] on span "weekly" at bounding box center [194, 114] width 14 height 8
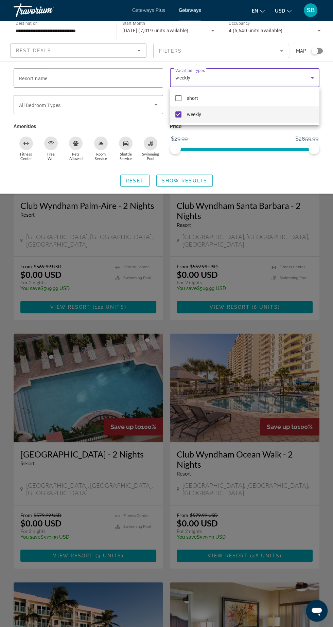
click at [203, 184] on div at bounding box center [166, 313] width 333 height 627
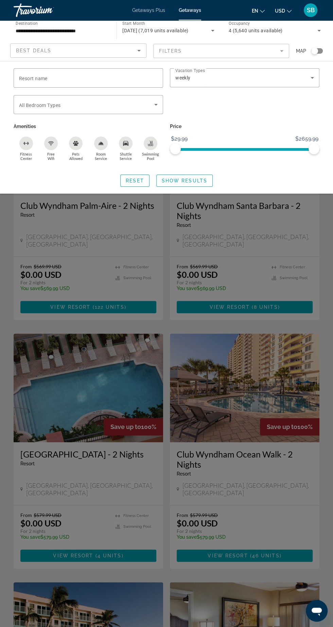
click at [199, 194] on div "Search widget" at bounding box center [166, 364] width 333 height 525
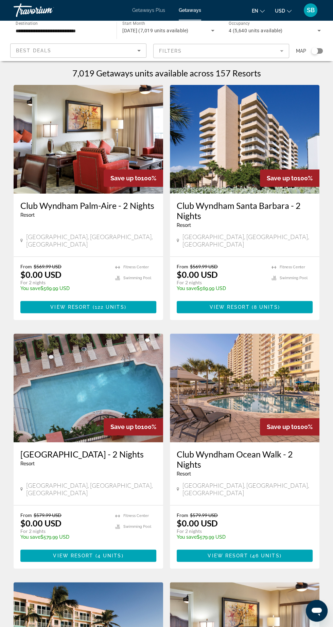
click at [272, 56] on mat-form-field "Filters" at bounding box center [221, 51] width 136 height 14
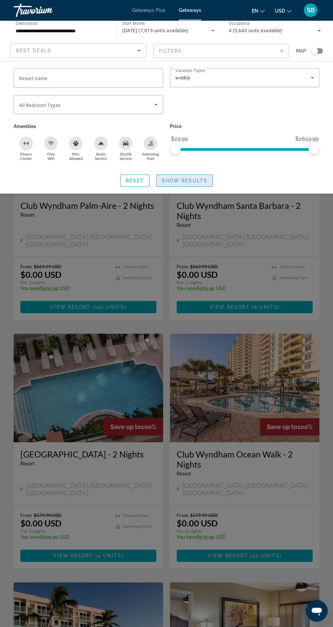
click at [199, 182] on span "Show Results" at bounding box center [185, 180] width 46 height 5
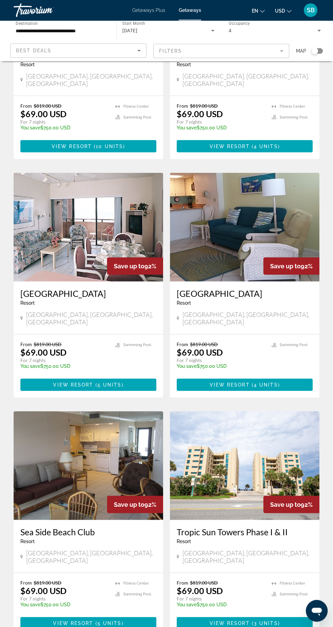
scroll to position [868, 0]
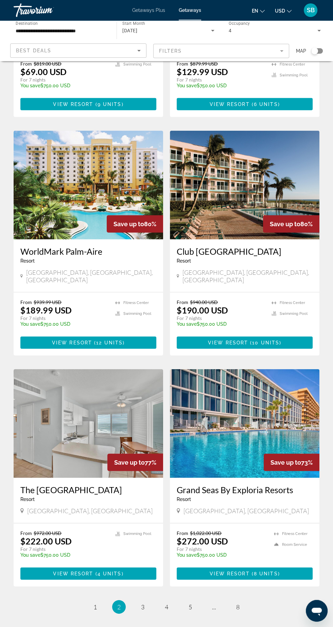
scroll to position [918, 0]
click at [145, 601] on link "page 3" at bounding box center [143, 607] width 12 height 12
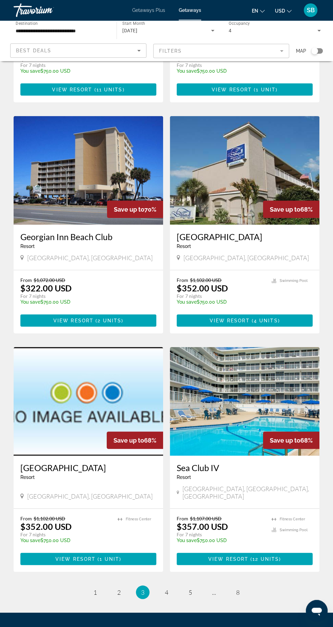
scroll to position [918, 0]
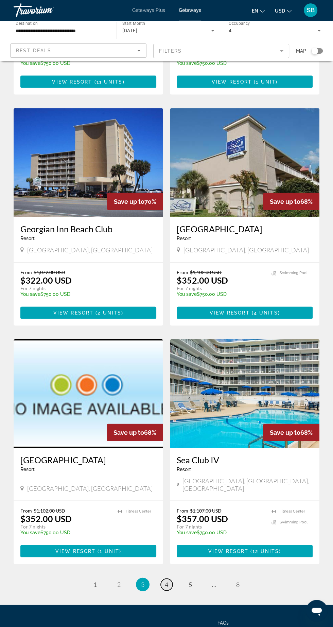
click at [166, 581] on span "4" at bounding box center [166, 584] width 3 height 7
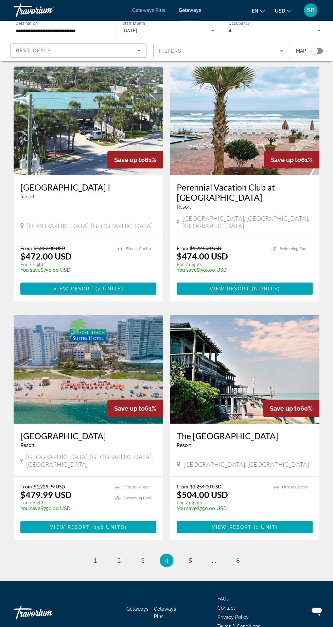
scroll to position [978, 0]
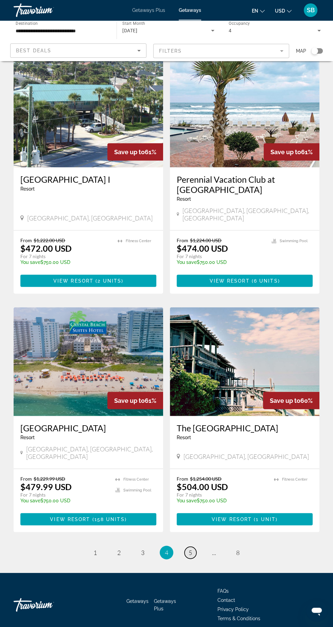
click at [188, 552] on span "5" at bounding box center [189, 552] width 3 height 7
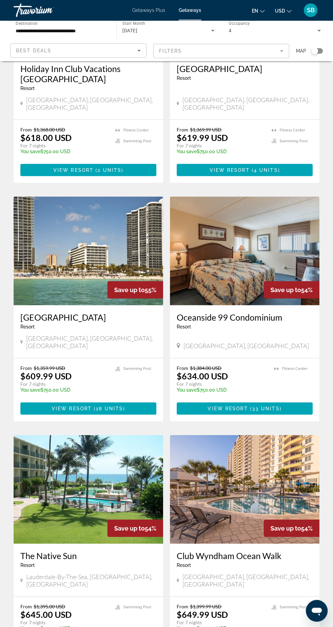
scroll to position [875, 0]
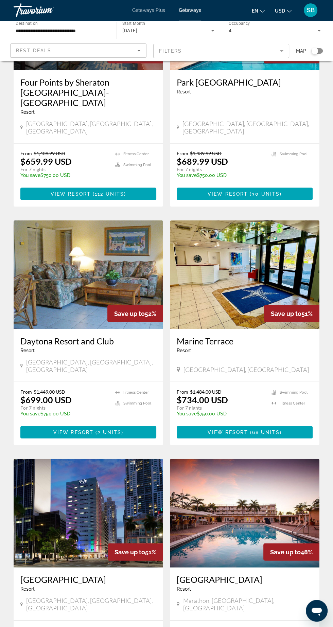
scroll to position [880, 0]
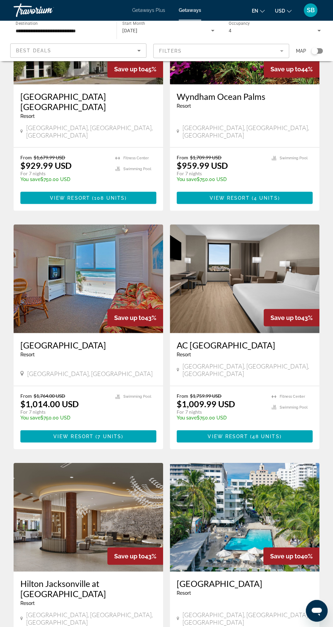
scroll to position [882, 0]
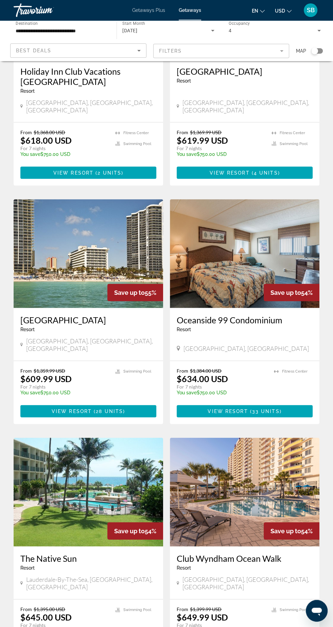
scroll to position [867, 0]
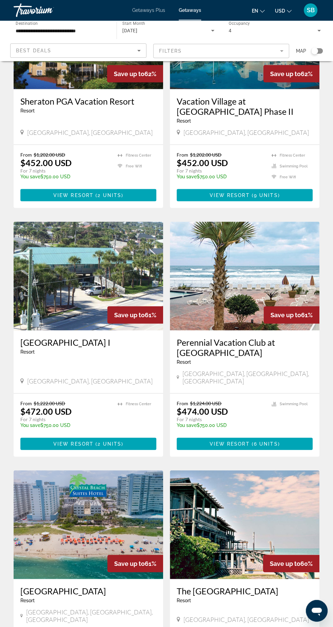
scroll to position [864, 0]
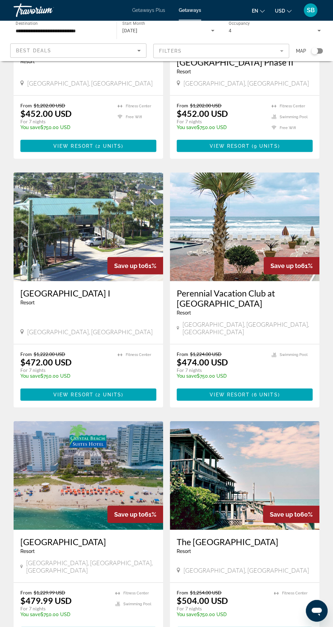
click at [114, 543] on h3 "[GEOGRAPHIC_DATA]" at bounding box center [88, 541] width 136 height 10
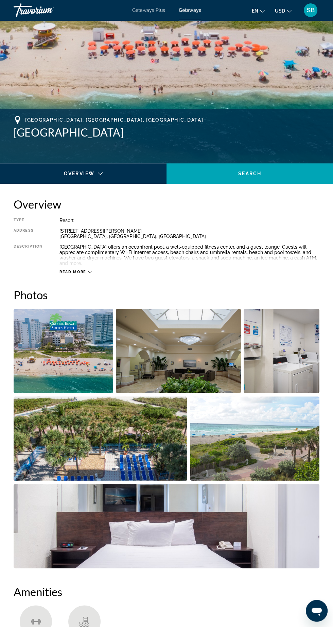
scroll to position [181, 0]
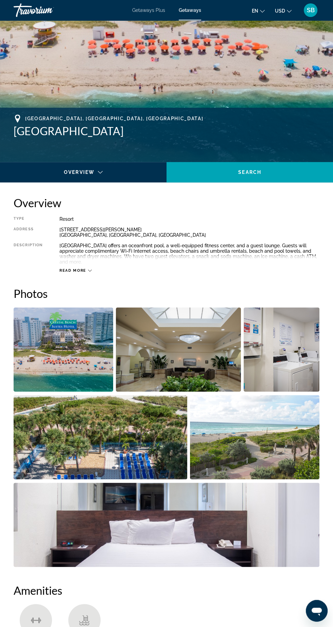
click at [96, 366] on img "Open full-screen image slider" at bounding box center [63, 349] width 99 height 84
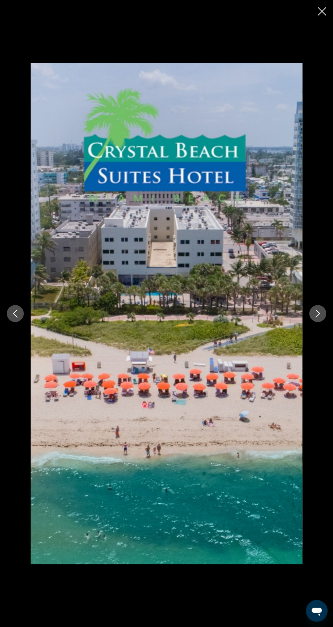
click at [306, 318] on div "prev next" at bounding box center [166, 314] width 333 height 502
click at [305, 316] on div "prev next" at bounding box center [166, 314] width 333 height 502
click at [308, 327] on div "prev next" at bounding box center [166, 314] width 333 height 502
click at [321, 15] on icon "Close slideshow" at bounding box center [321, 11] width 8 height 8
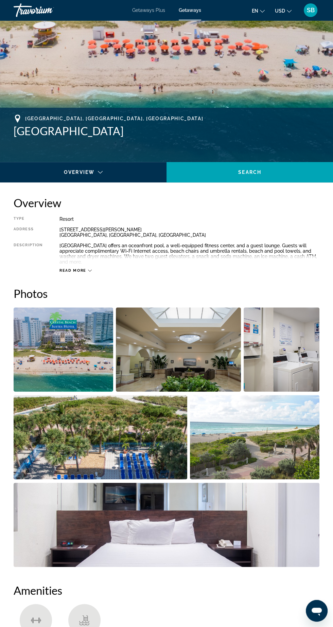
copy h1 "[GEOGRAPHIC_DATA]"
